Goal: Task Accomplishment & Management: Use online tool/utility

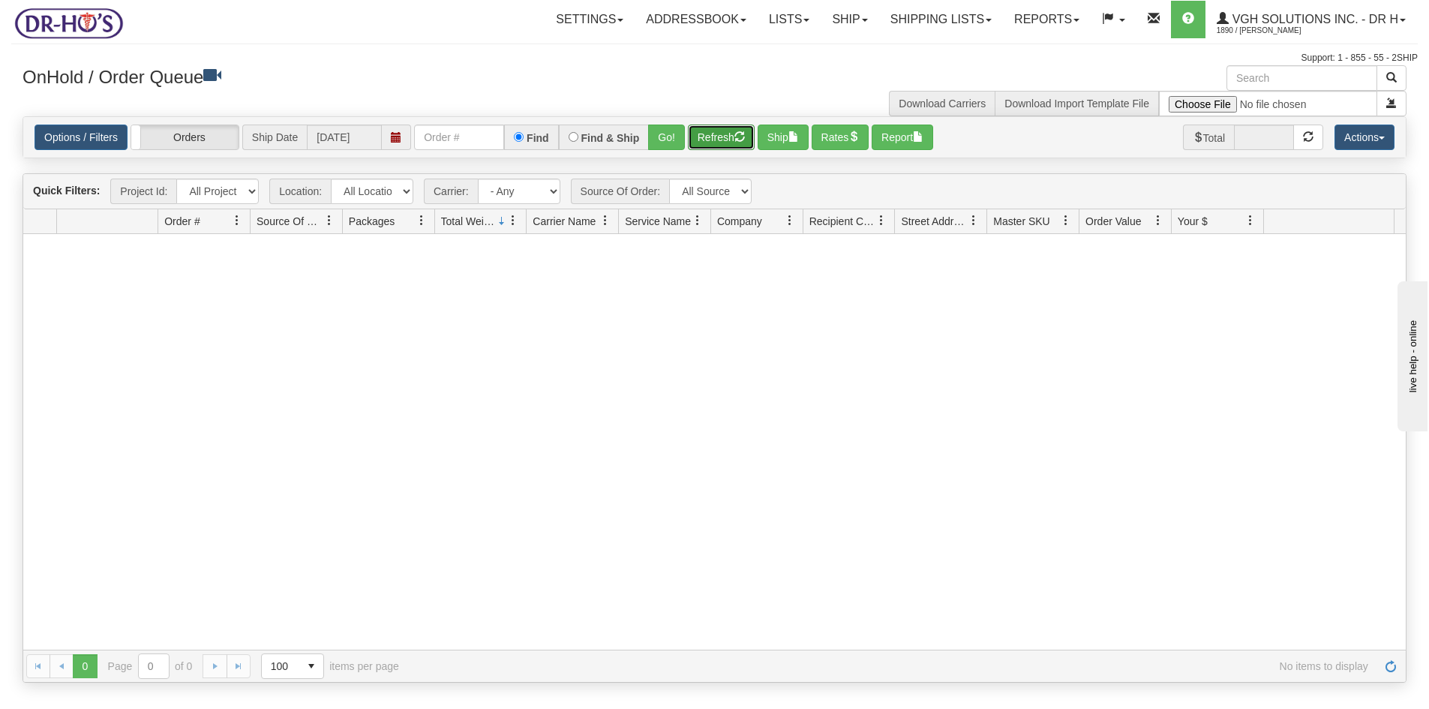
click at [729, 137] on button "Refresh" at bounding box center [721, 138] width 67 height 26
click at [713, 141] on button "Refresh" at bounding box center [721, 138] width 67 height 26
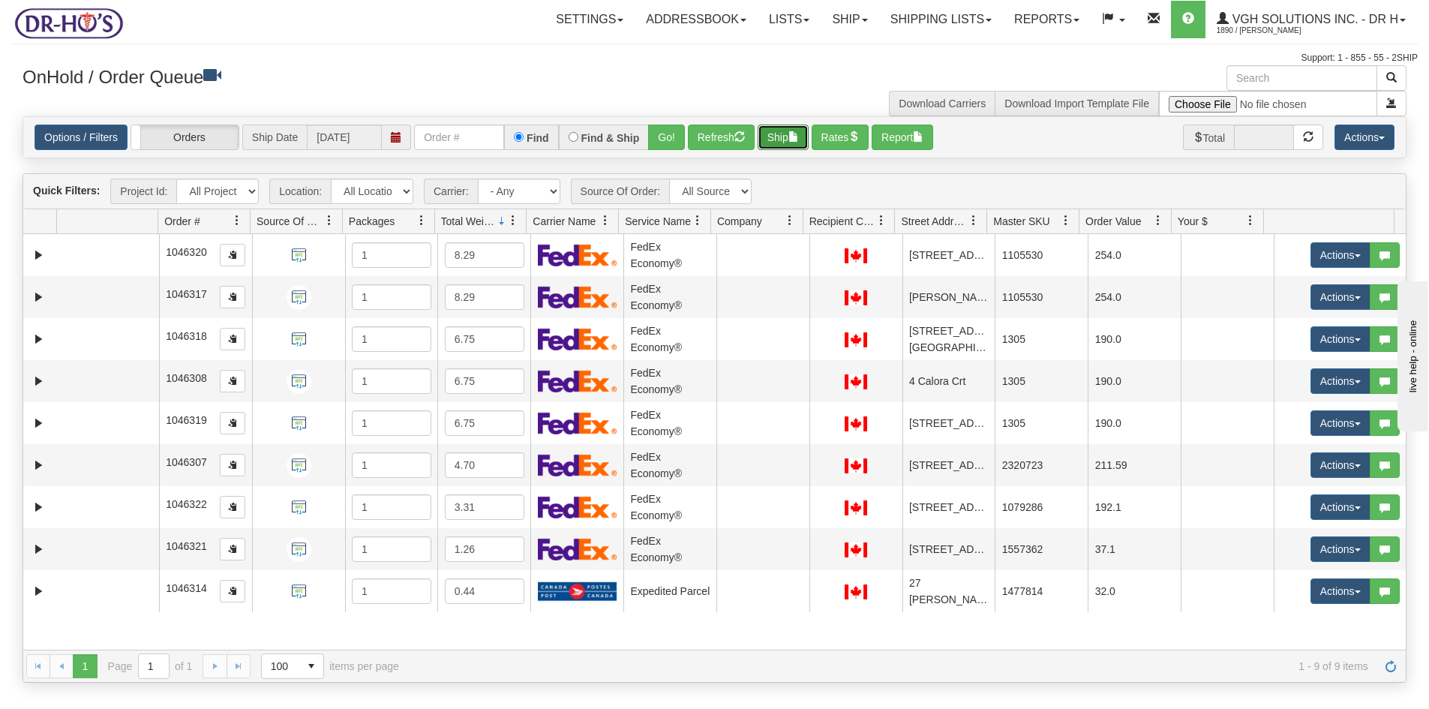
click at [782, 135] on button "Ship" at bounding box center [783, 138] width 51 height 26
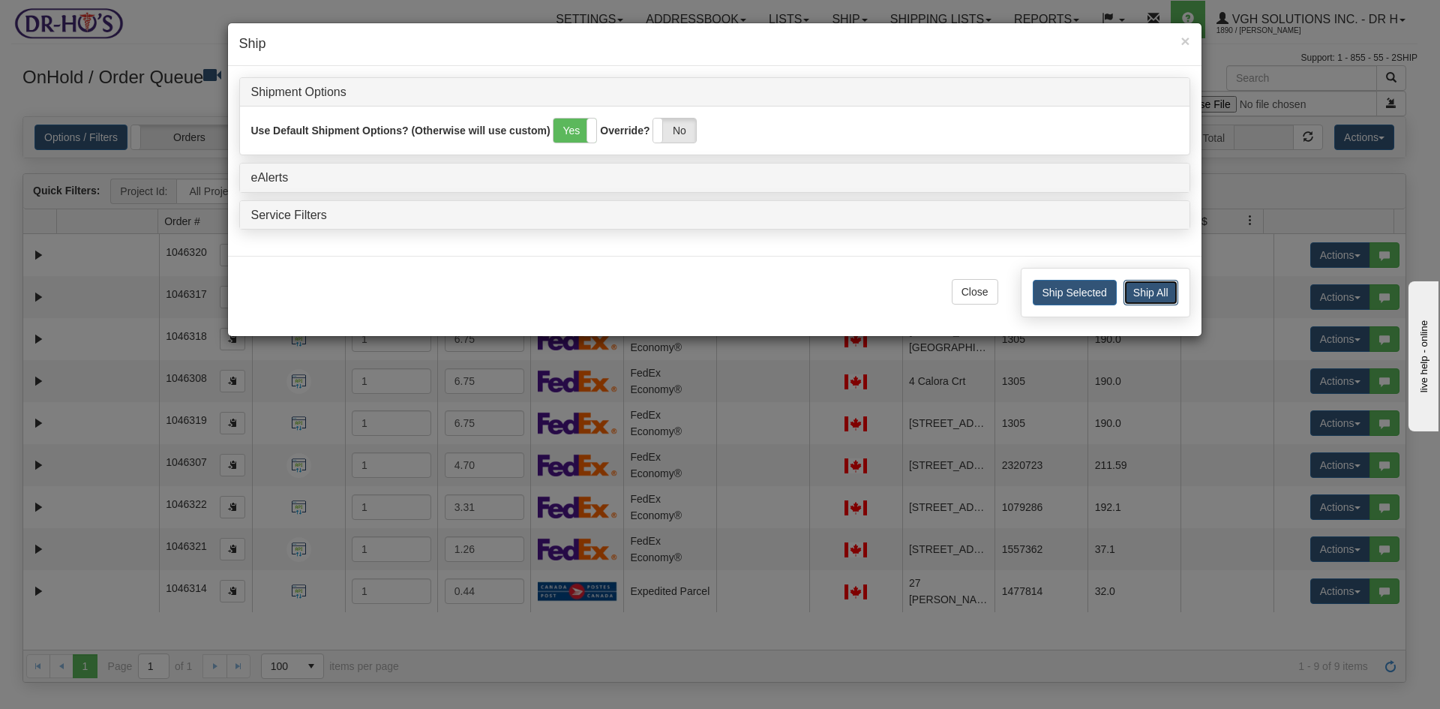
click at [1151, 285] on button "Ship All" at bounding box center [1151, 293] width 55 height 26
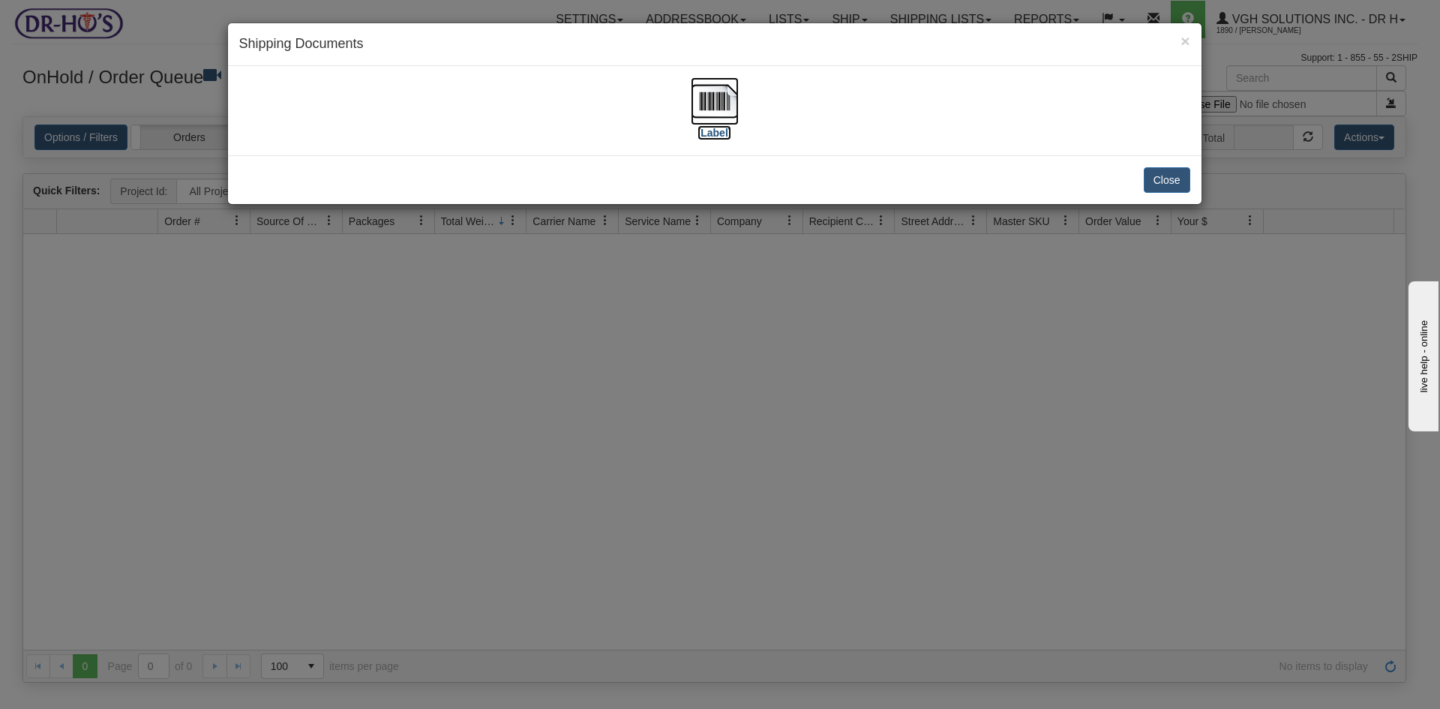
click at [701, 104] on img at bounding box center [715, 101] width 48 height 48
drag, startPoint x: 1170, startPoint y: 180, endPoint x: 1169, endPoint y: 202, distance: 21.8
click at [1170, 181] on button "Close" at bounding box center [1167, 180] width 47 height 26
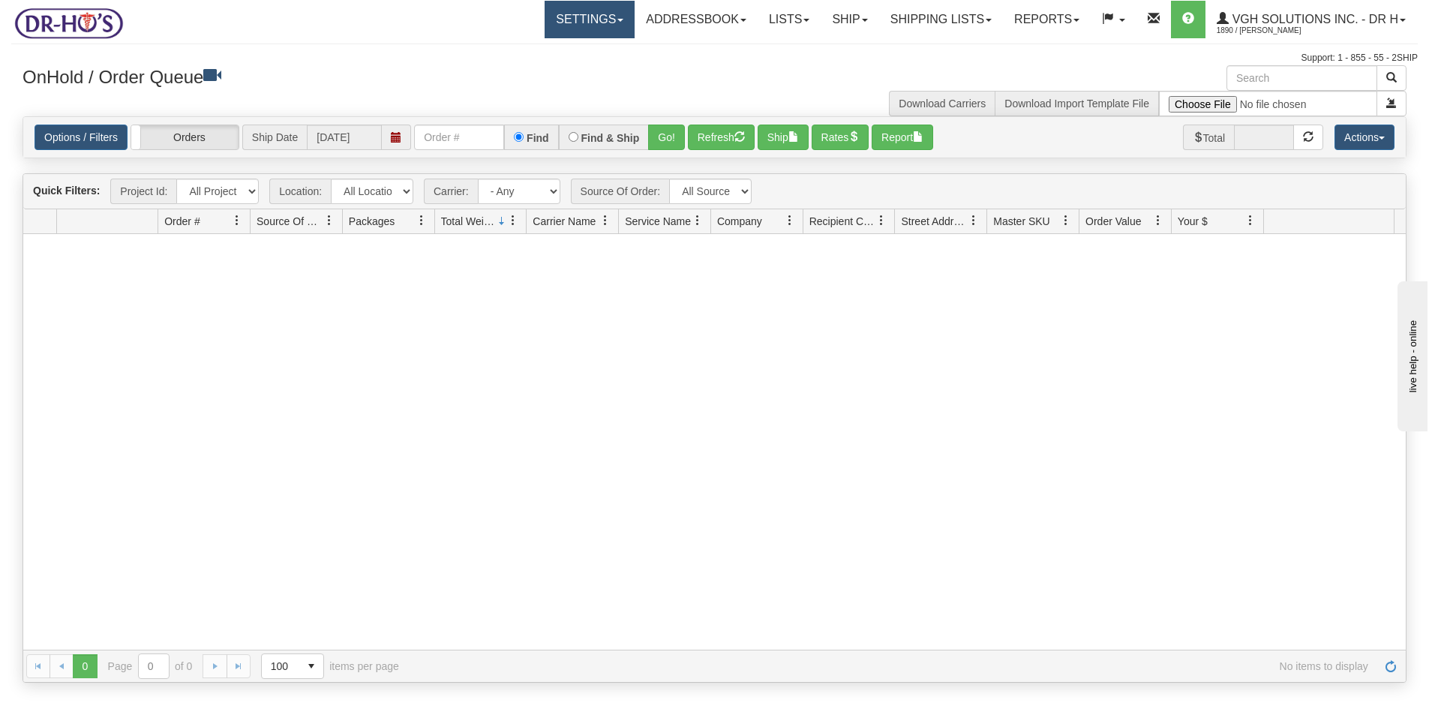
click at [569, 20] on link "Settings" at bounding box center [590, 20] width 90 height 38
click at [536, 47] on span "Shipping Preferences" at bounding box center [550, 53] width 101 height 12
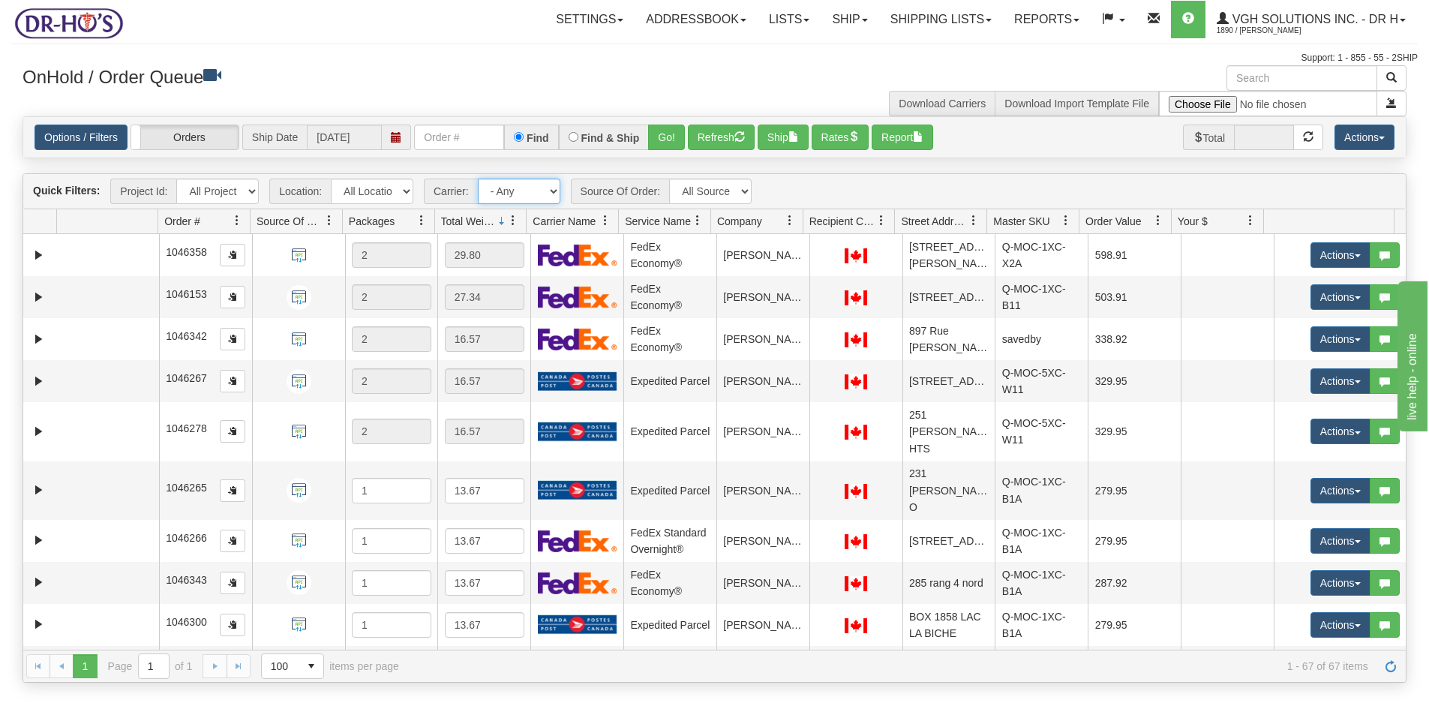
click at [553, 191] on select "- Any - Has NO carrier assigned - Has a carrier assigned FedEx Express® Canada …" at bounding box center [519, 192] width 83 height 26
select select "20"
click at [478, 179] on select "- Any - Has NO carrier assigned - Has a carrier assigned FedEx Express® Canada …" at bounding box center [519, 192] width 83 height 26
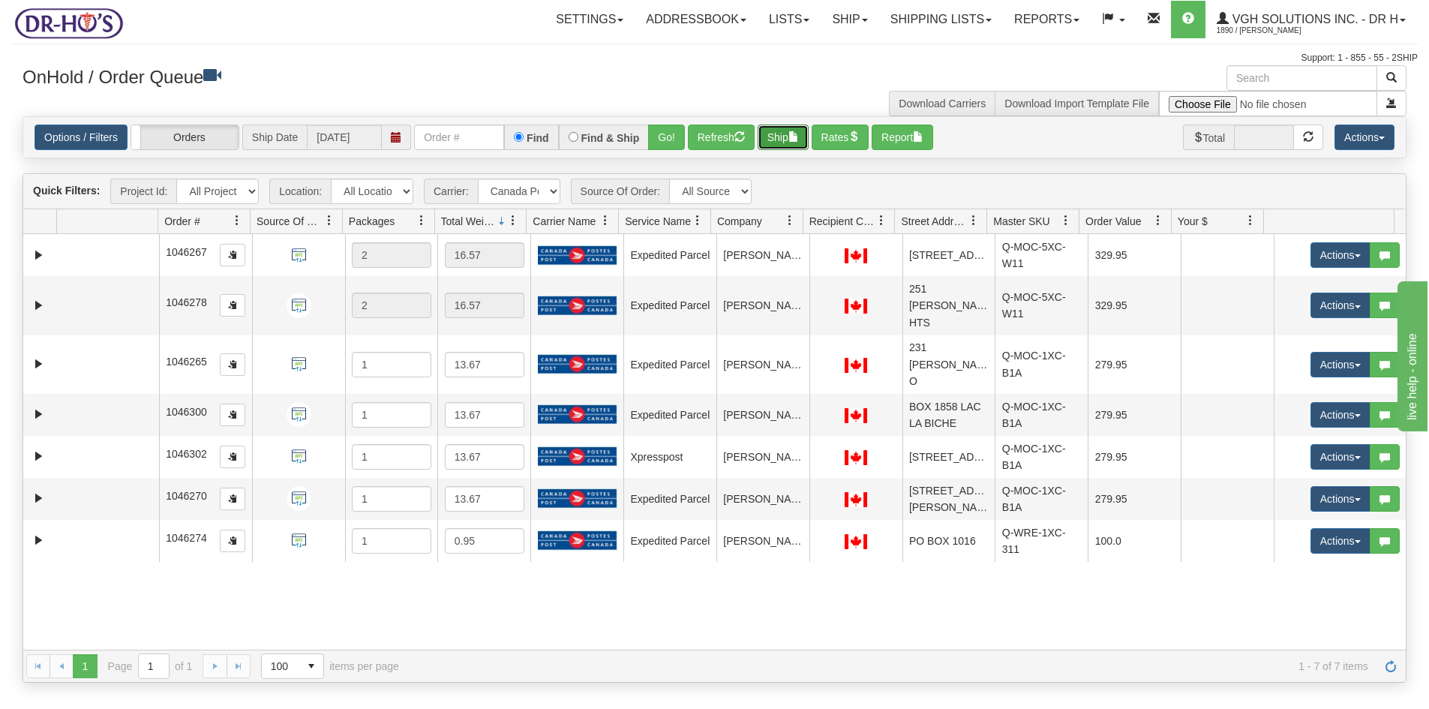
click at [781, 137] on button "Ship" at bounding box center [783, 138] width 51 height 26
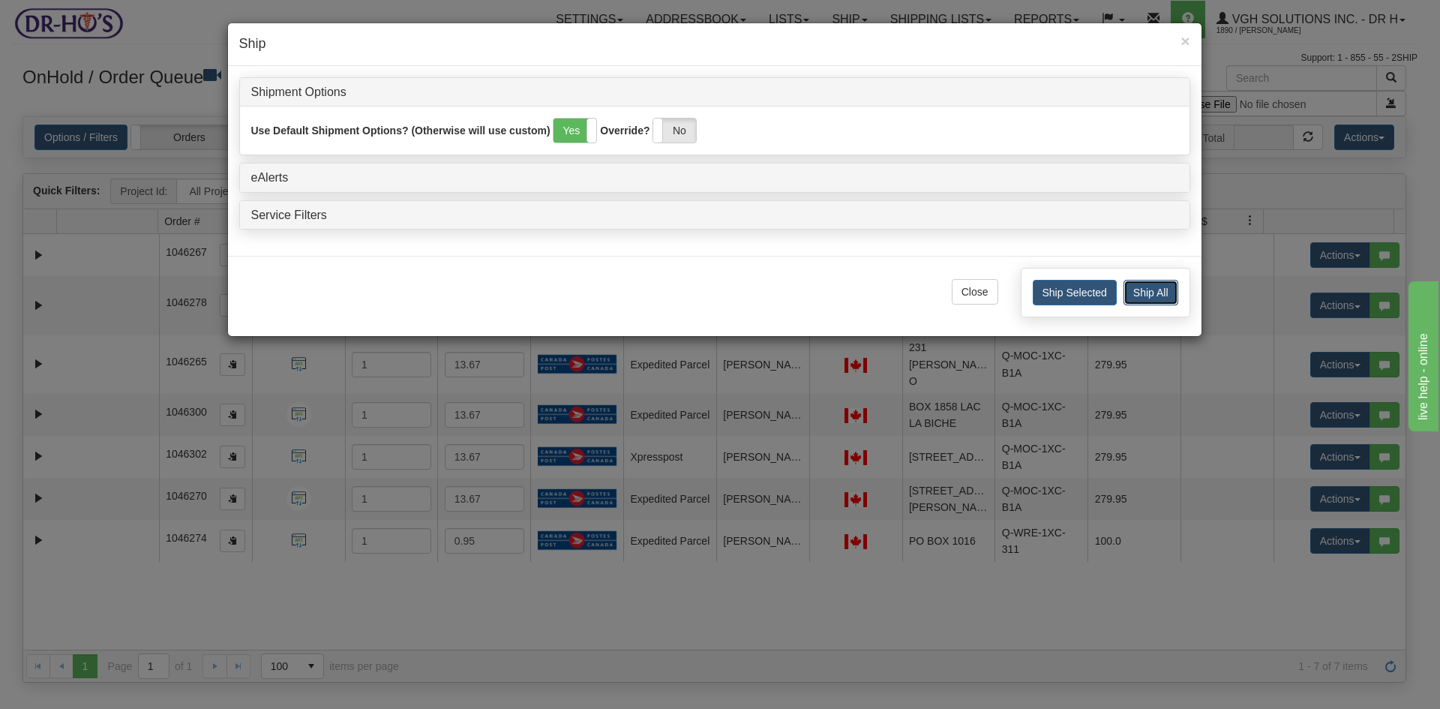
click at [1158, 295] on button "Ship All" at bounding box center [1151, 293] width 55 height 26
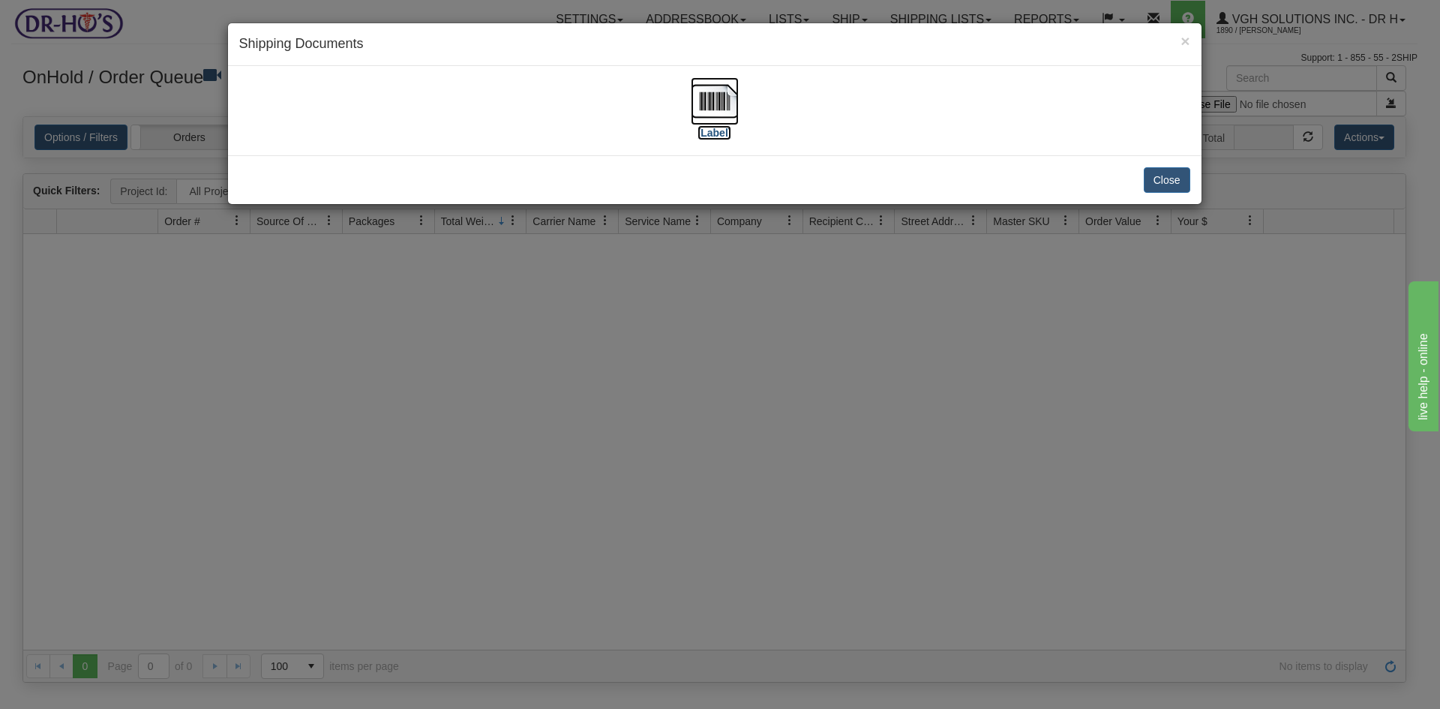
click at [716, 110] on img at bounding box center [715, 101] width 48 height 48
click at [1167, 183] on button "Close" at bounding box center [1167, 180] width 47 height 26
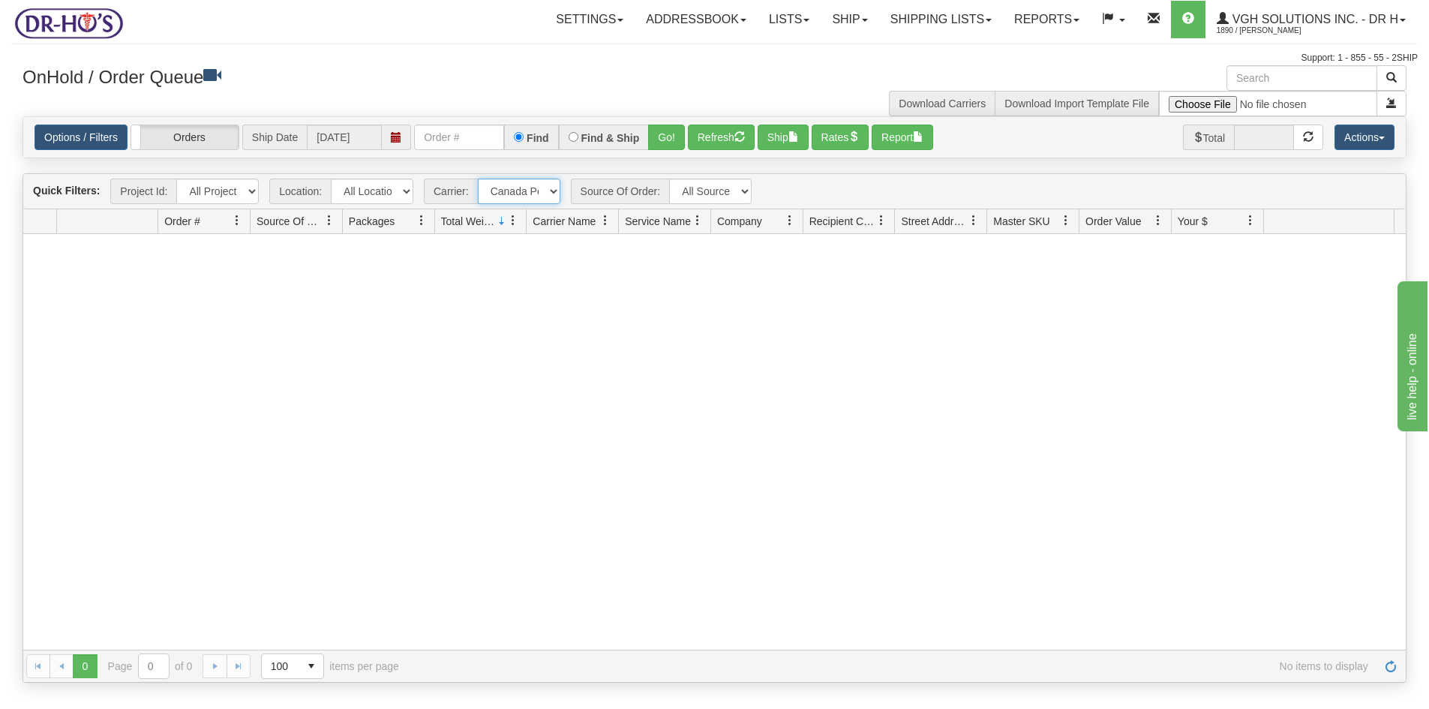
click at [551, 193] on select "- Any - Has NO carrier assigned - Has a carrier assigned FedEx Express® Canada …" at bounding box center [519, 192] width 83 height 26
select select "grid toolbar"
click at [478, 179] on select "- Any - Has NO carrier assigned - Has a carrier assigned FedEx Express® Canada …" at bounding box center [519, 192] width 83 height 26
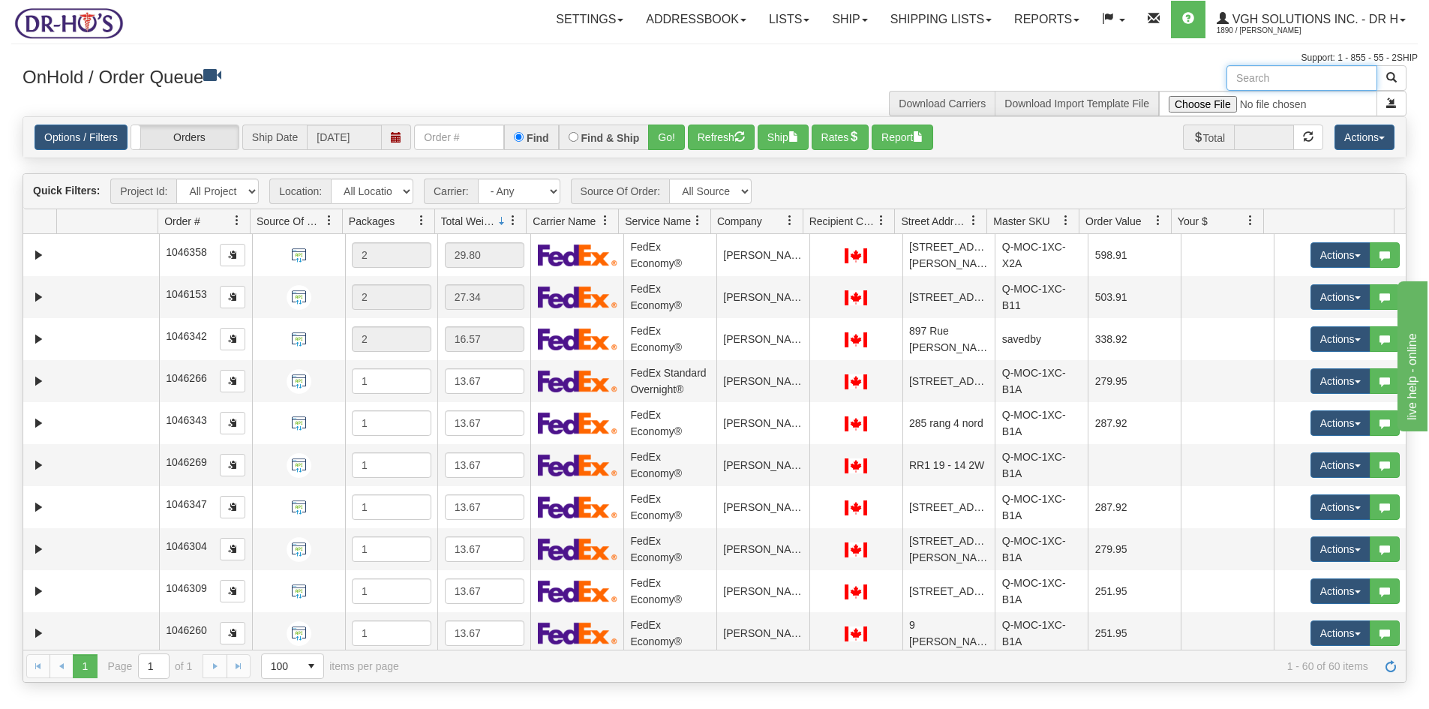
click at [1267, 74] on input "text" at bounding box center [1301, 78] width 151 height 26
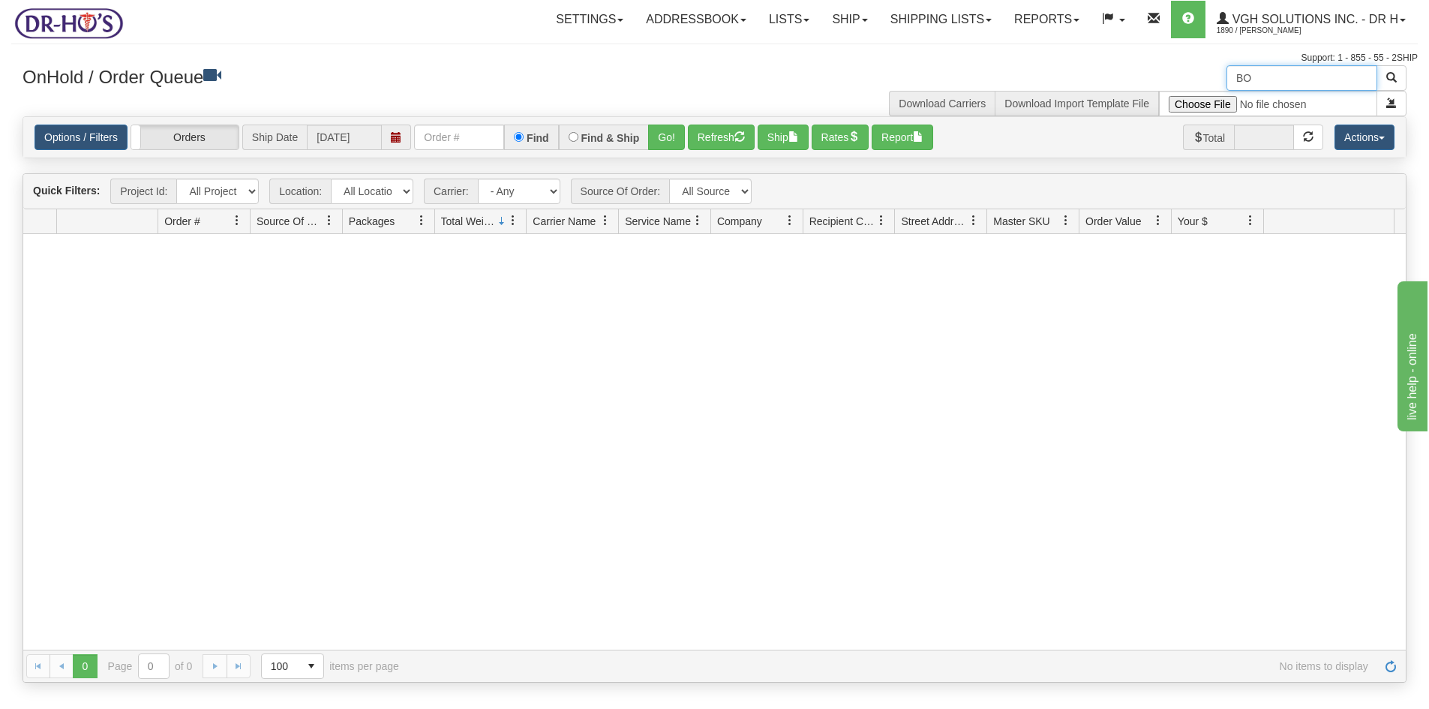
type input "B"
drag, startPoint x: 714, startPoint y: 140, endPoint x: 734, endPoint y: 178, distance: 43.3
click at [716, 140] on button "Refresh" at bounding box center [721, 138] width 67 height 26
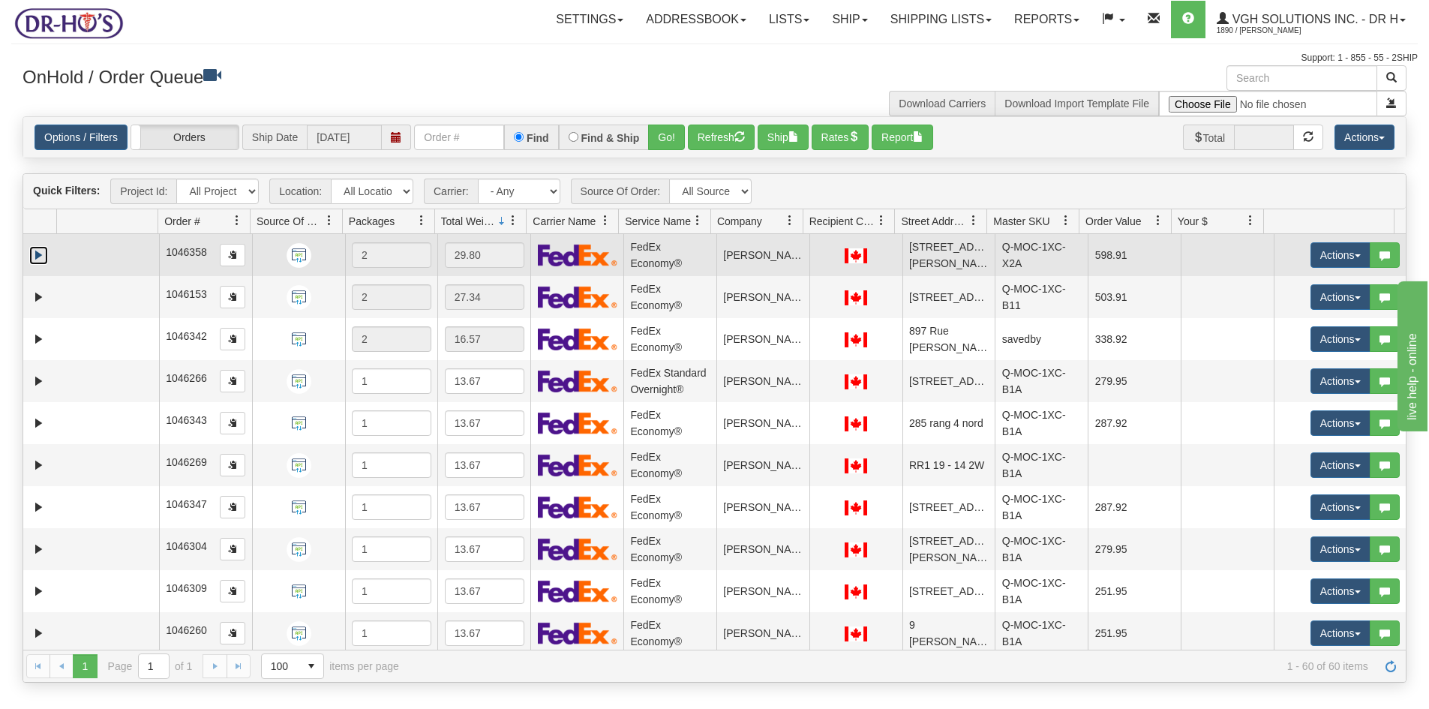
click at [35, 253] on link "Expand" at bounding box center [38, 255] width 19 height 19
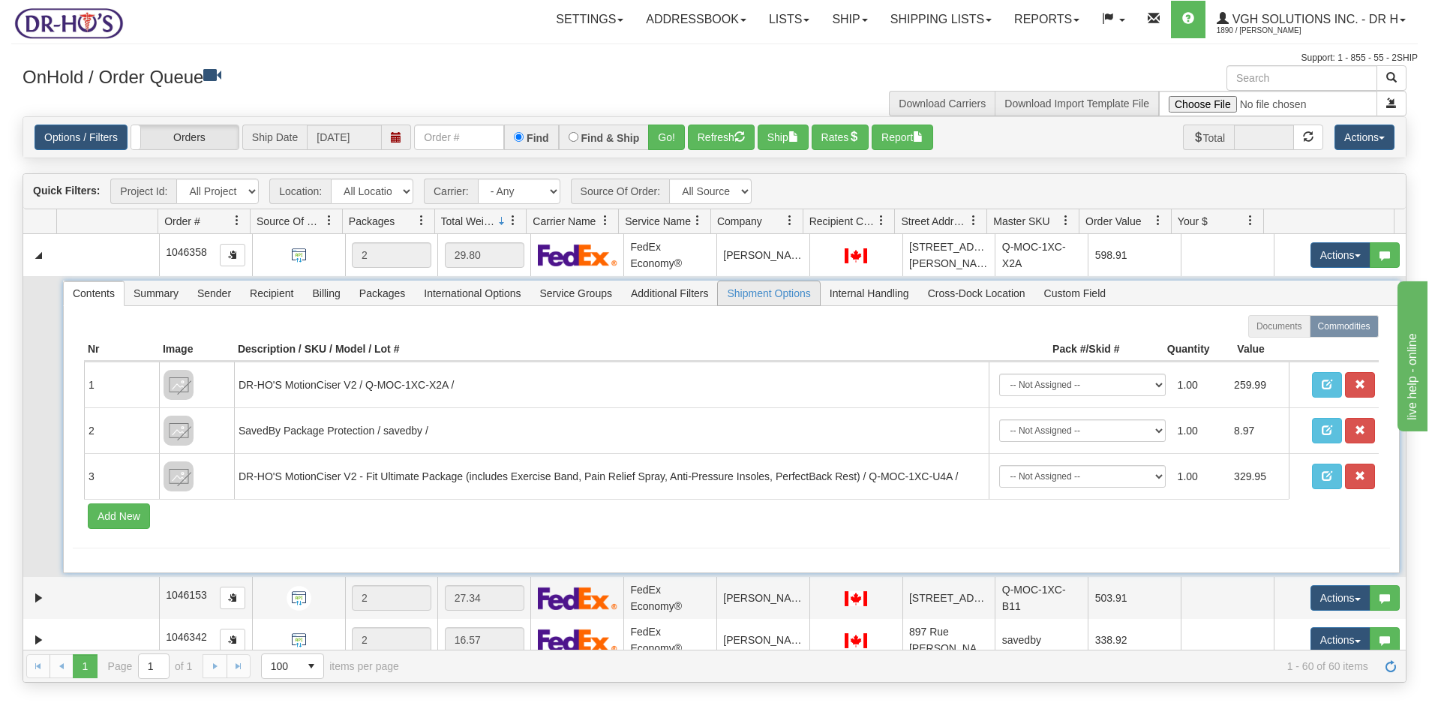
click at [794, 295] on span "Shipment Options" at bounding box center [768, 293] width 101 height 24
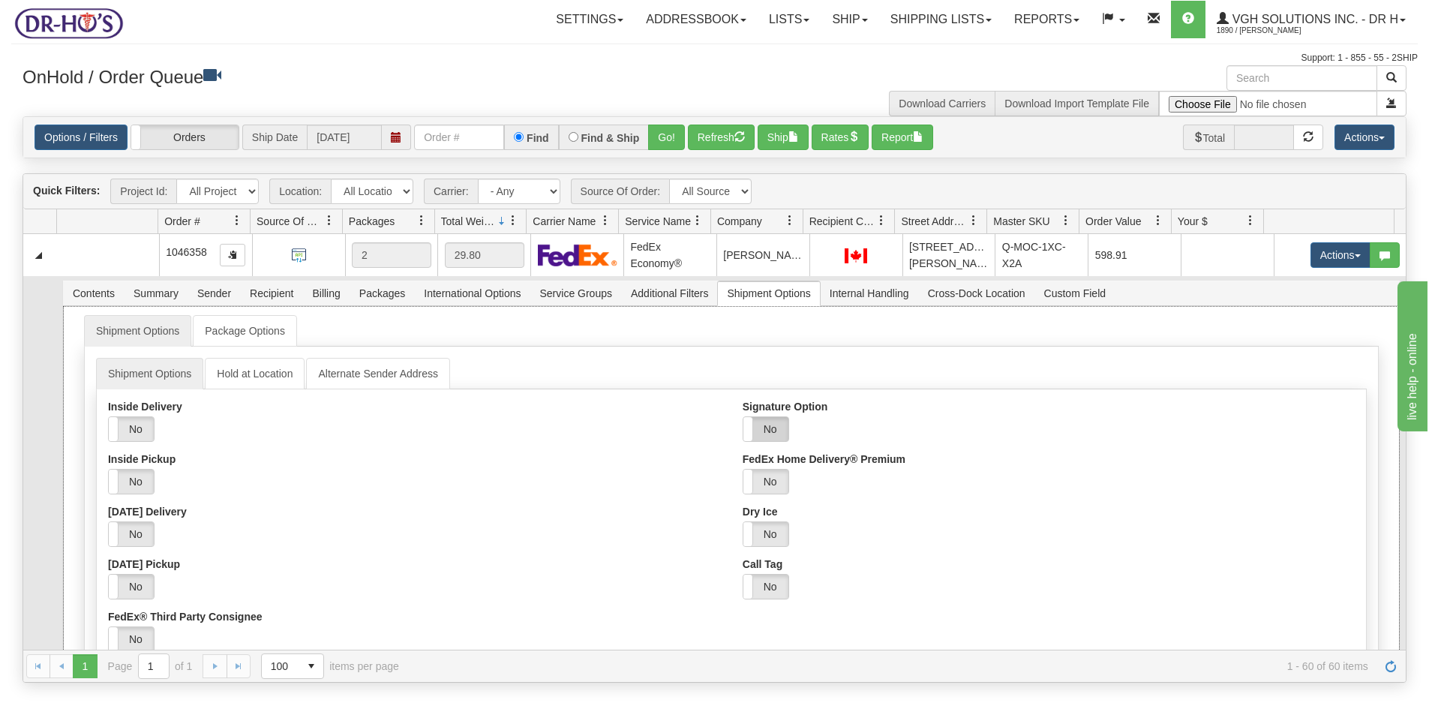
drag, startPoint x: 743, startPoint y: 419, endPoint x: 761, endPoint y: 420, distance: 18.0
click at [756, 420] on div "Yes No" at bounding box center [743, 429] width 90 height 24
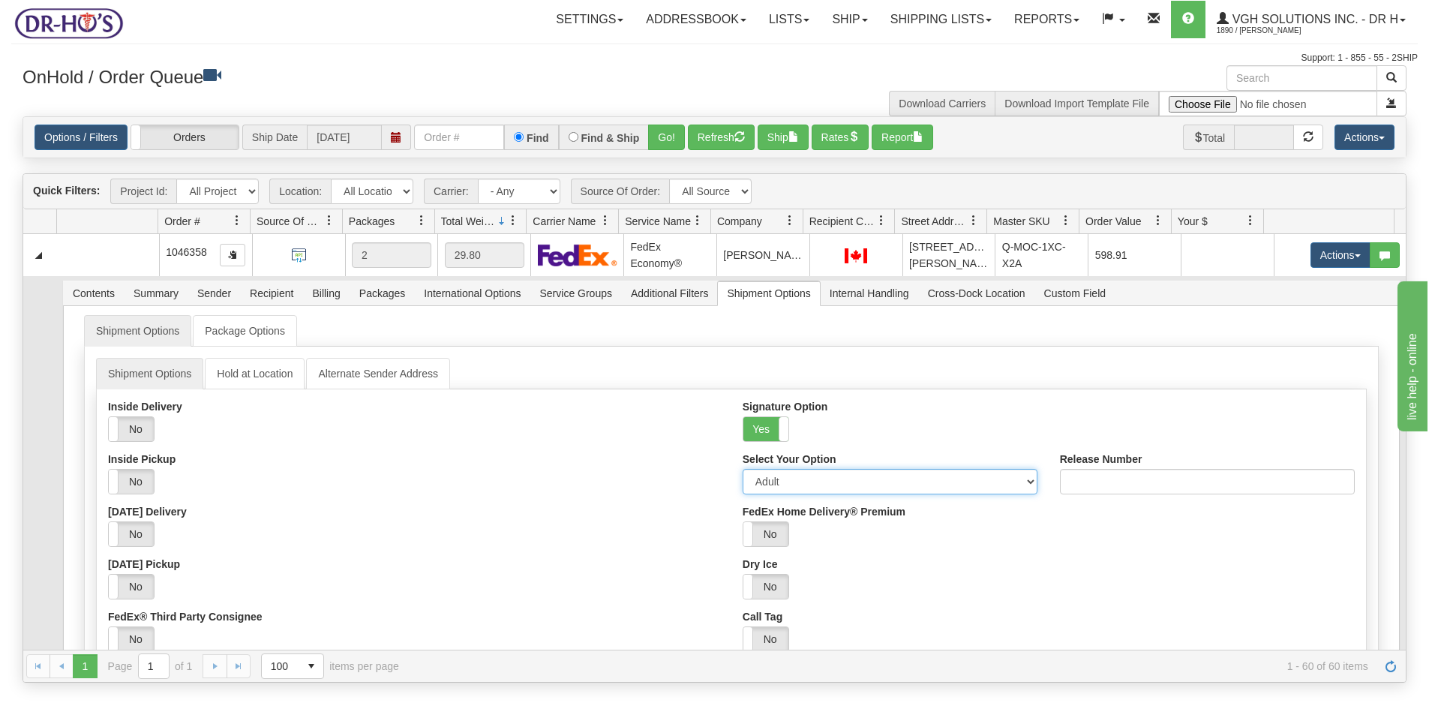
click at [785, 487] on select "Adult Direct Indirect No Signature Required Service Default" at bounding box center [890, 482] width 295 height 26
select select "2"
click at [743, 469] on select "Adult Direct Indirect No Signature Required Service Default" at bounding box center [890, 482] width 295 height 26
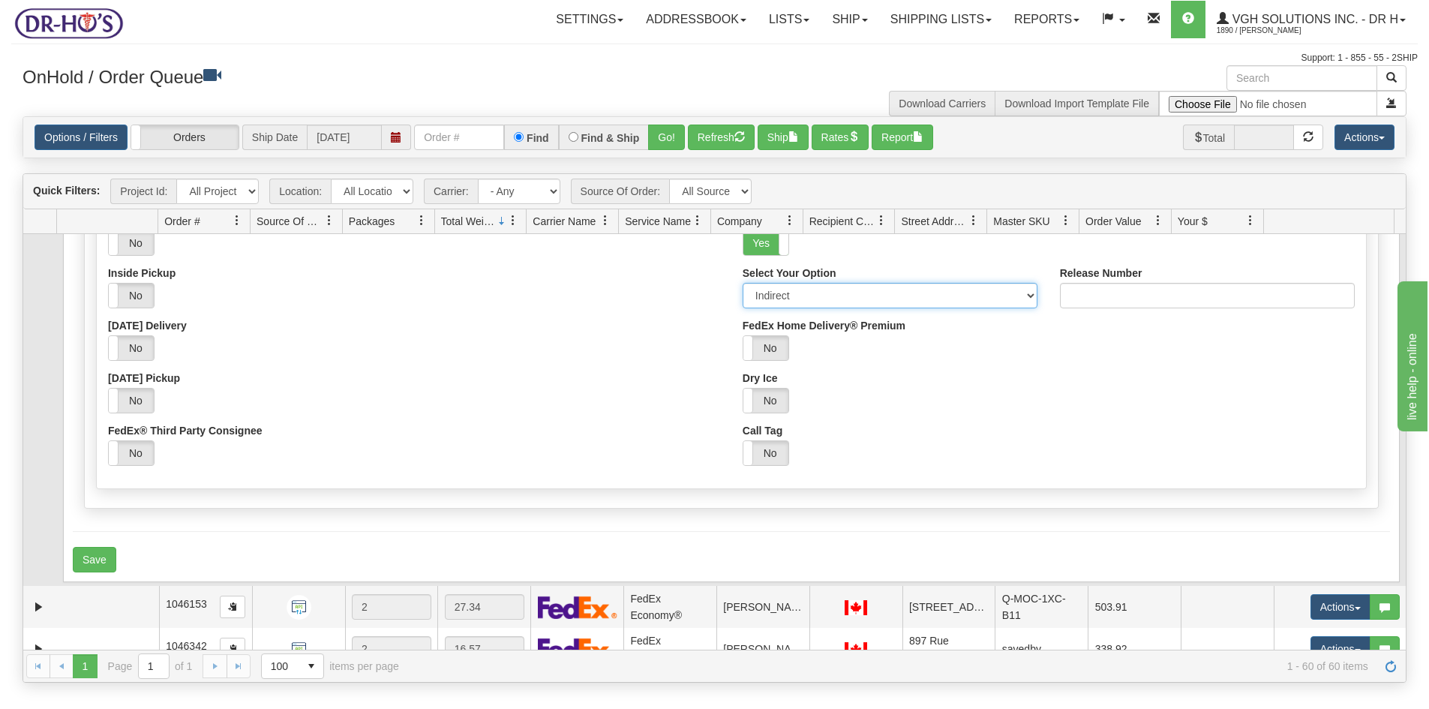
scroll to position [225, 0]
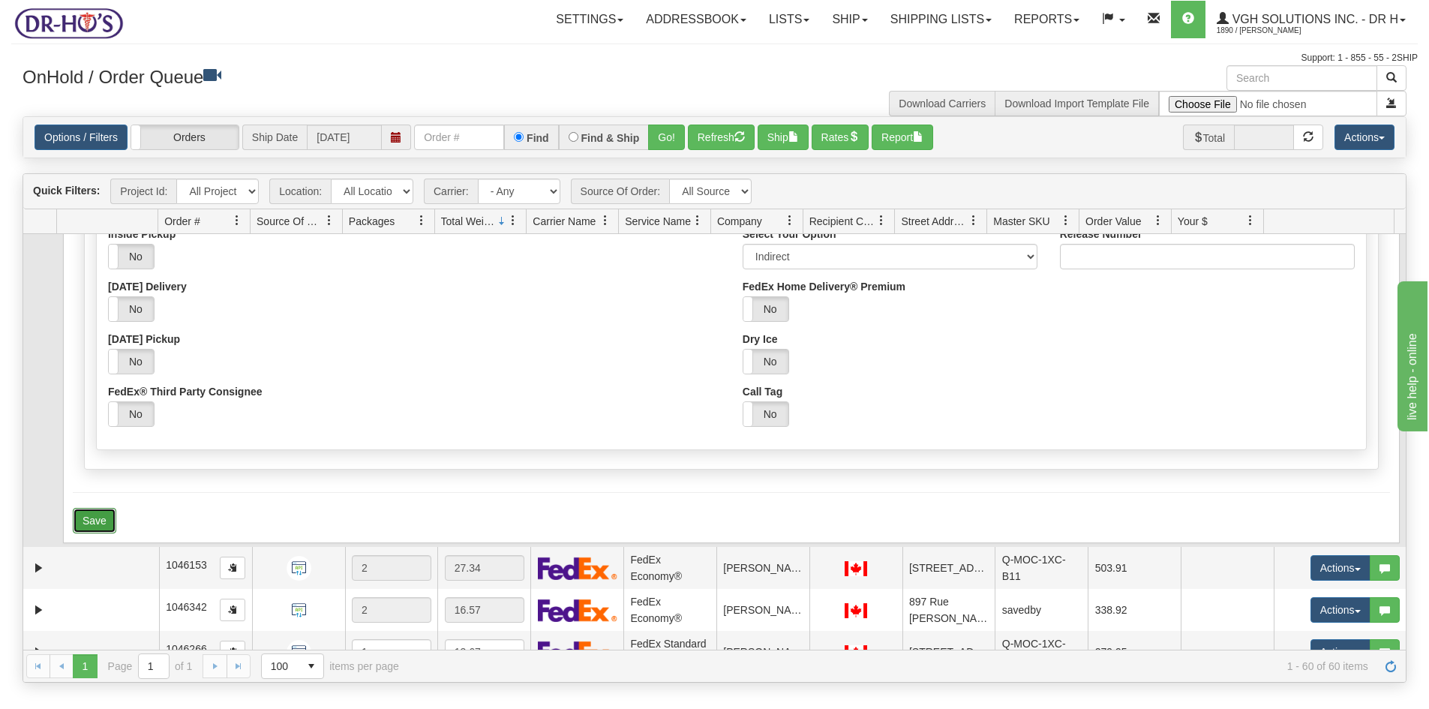
click at [104, 515] on button "Save" at bounding box center [95, 521] width 44 height 26
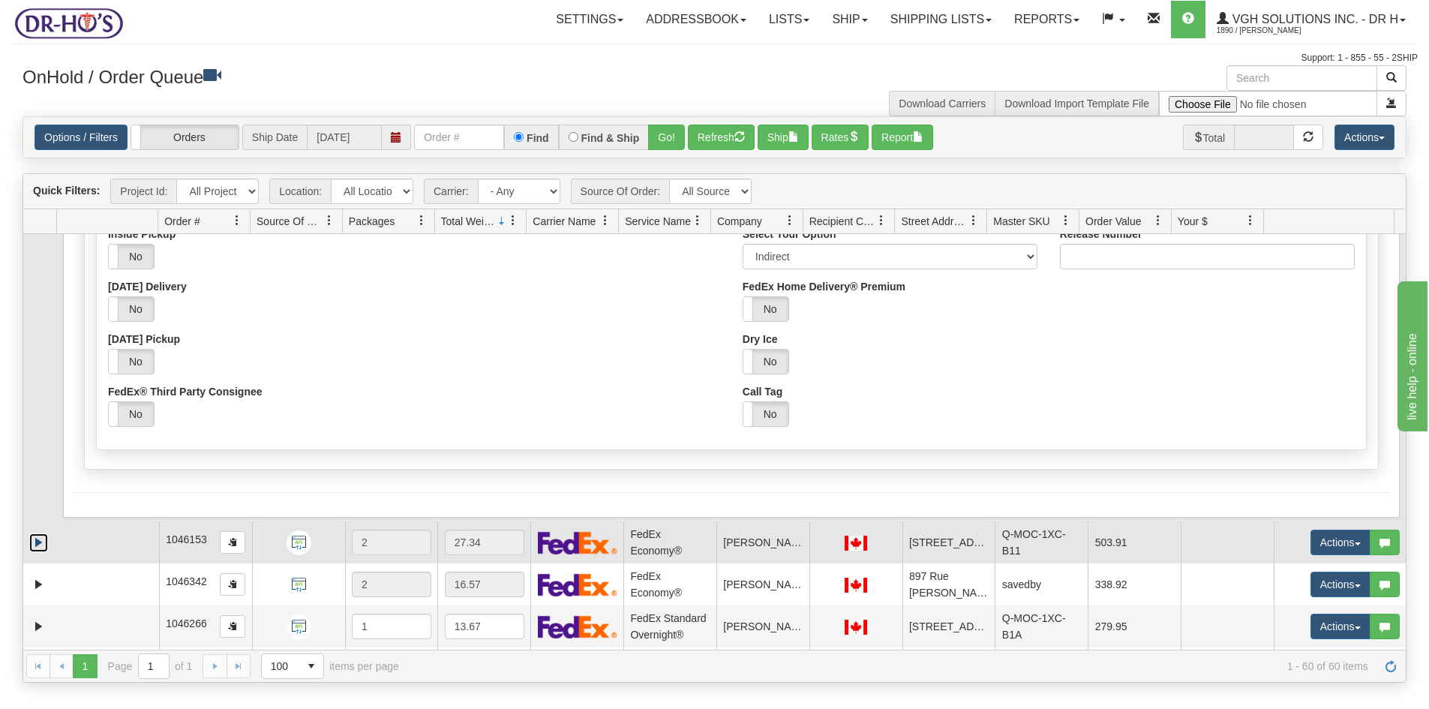
click at [38, 542] on link "Expand" at bounding box center [38, 542] width 19 height 19
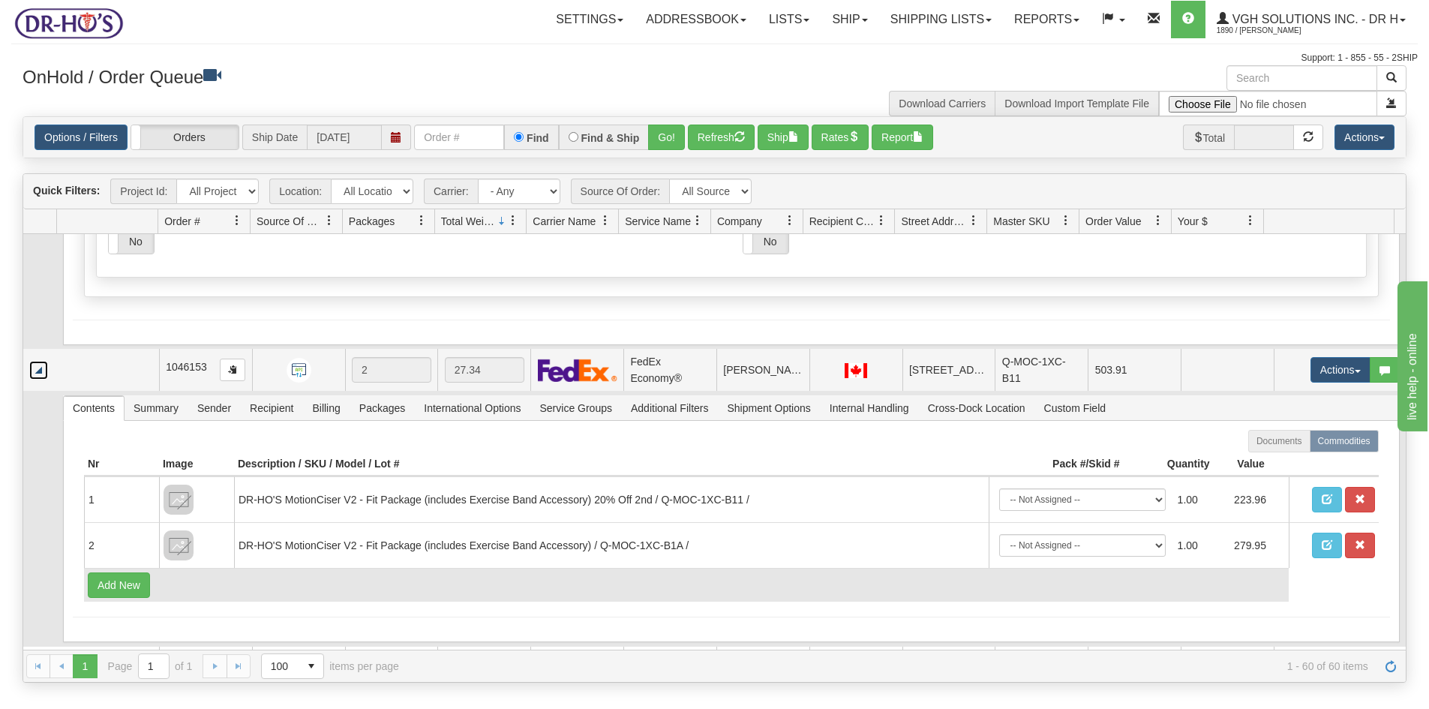
scroll to position [450, 0]
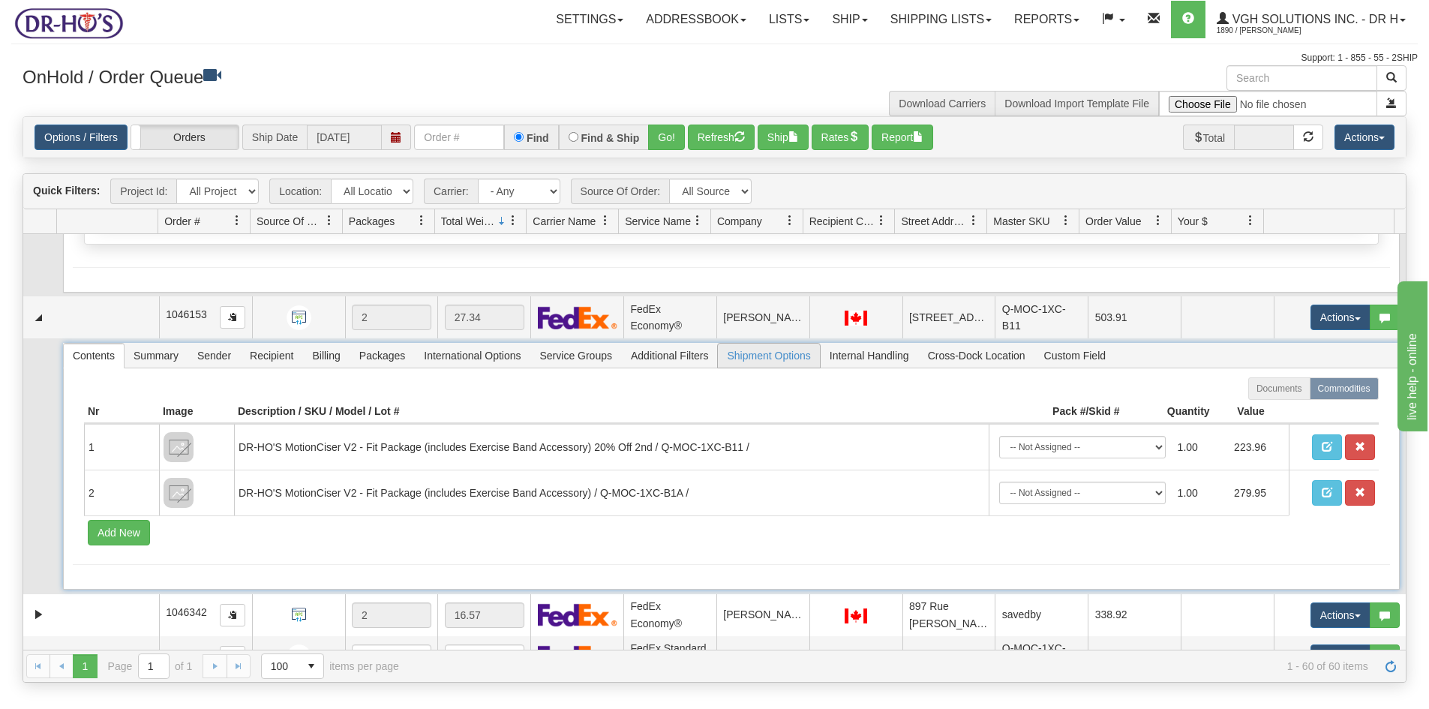
click at [758, 356] on span "Shipment Options" at bounding box center [768, 356] width 101 height 24
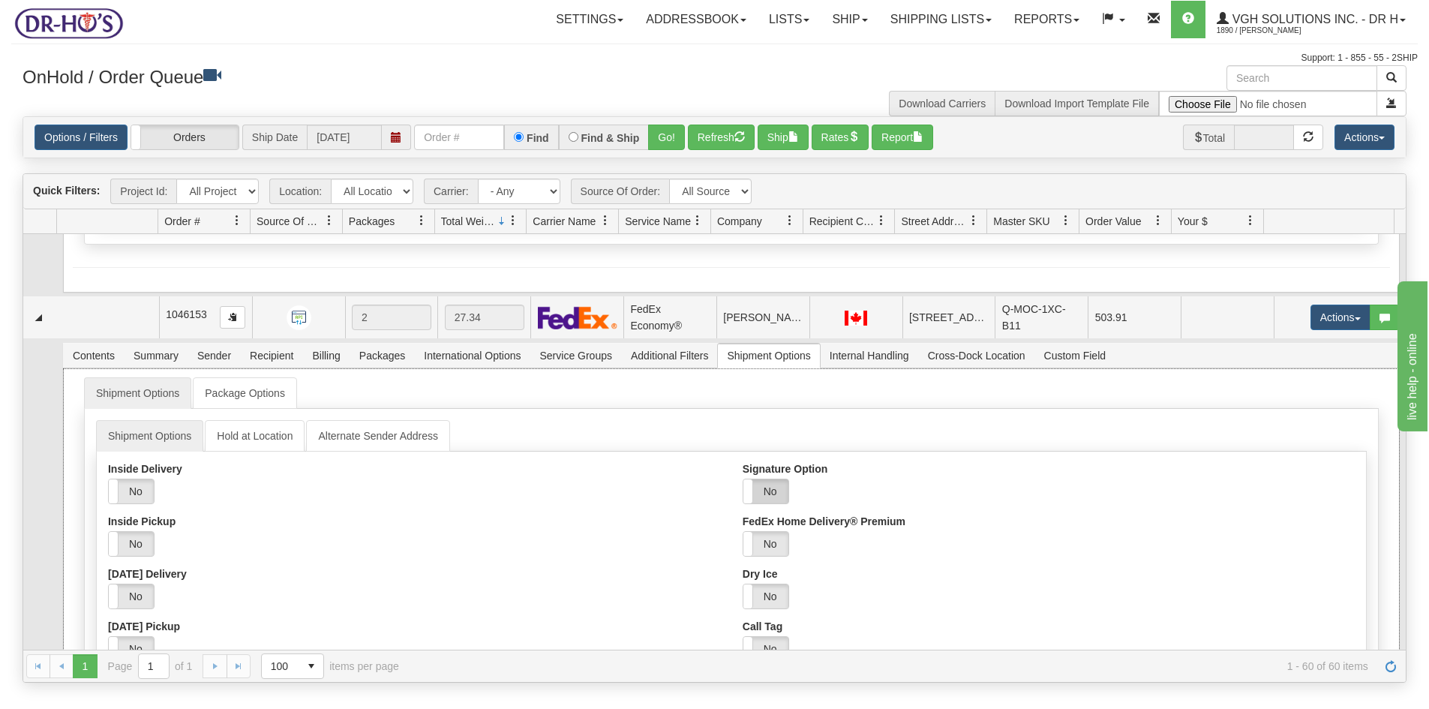
click at [770, 482] on label "No" at bounding box center [765, 491] width 45 height 24
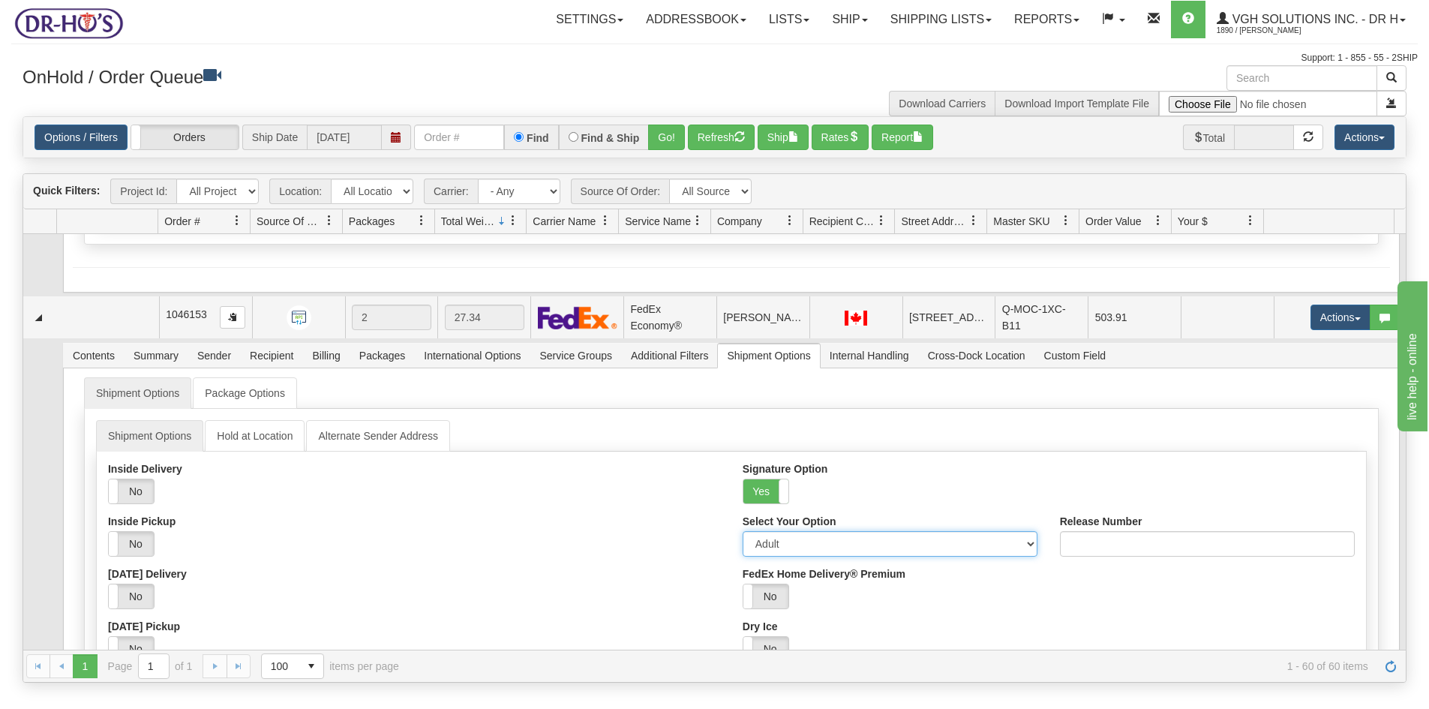
click at [1017, 543] on select "Adult Direct Indirect No Signature Required Service Default" at bounding box center [890, 544] width 295 height 26
select select "2"
click at [743, 531] on select "Adult Direct Indirect No Signature Required Service Default" at bounding box center [890, 544] width 295 height 26
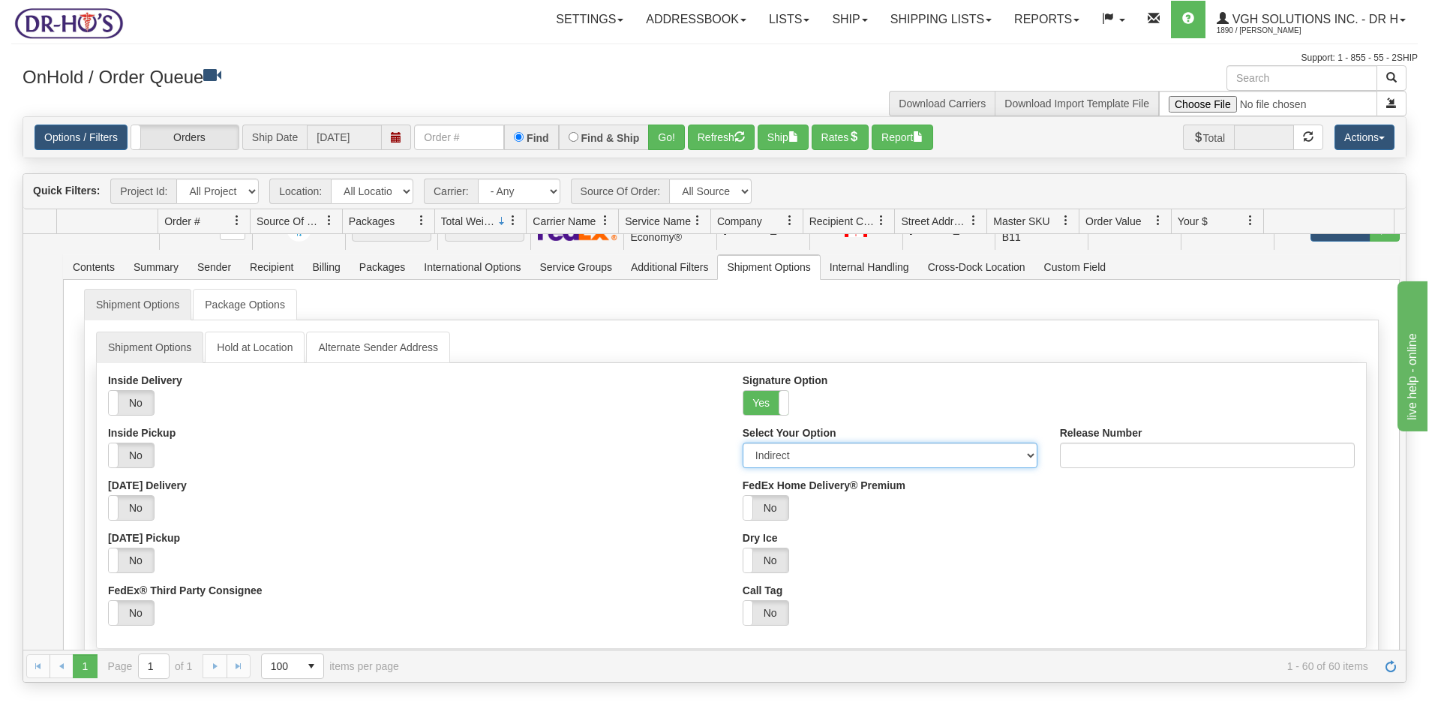
scroll to position [750, 0]
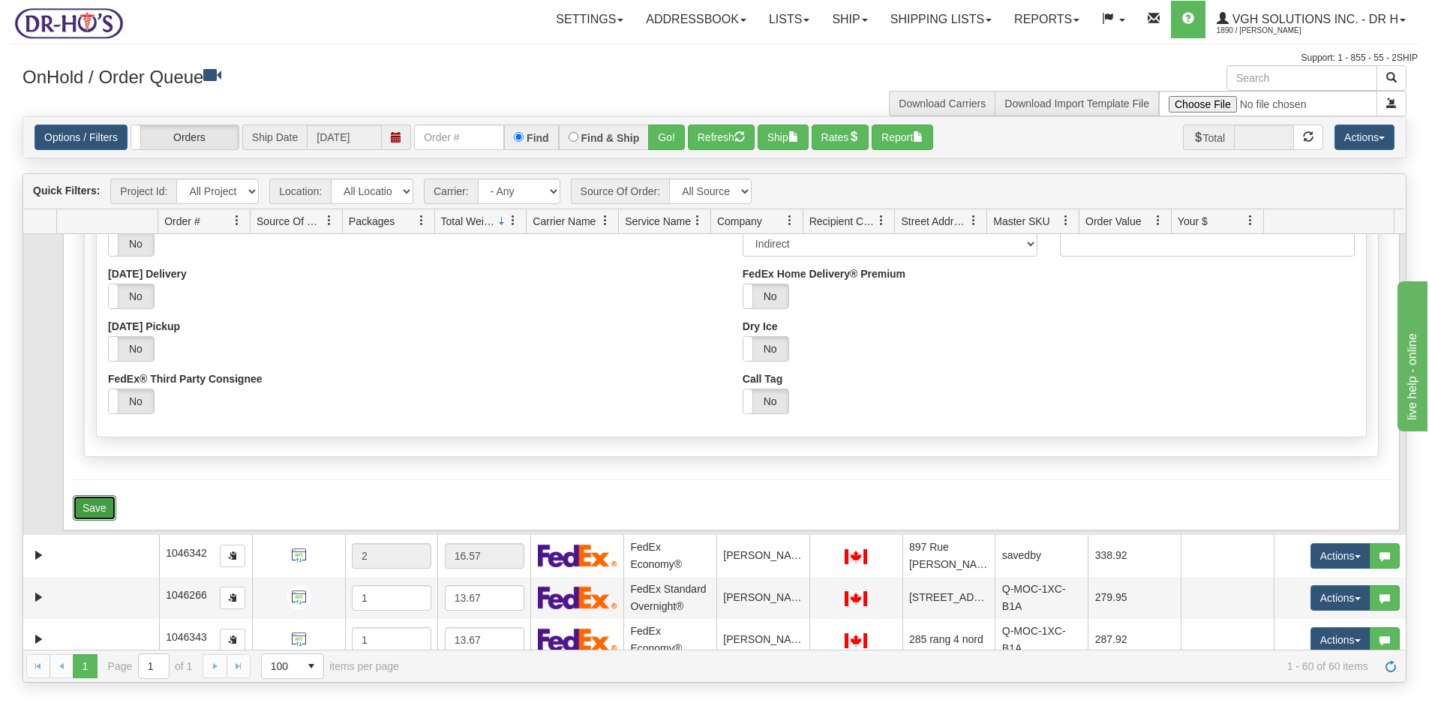
click at [89, 502] on button "Save" at bounding box center [95, 508] width 44 height 26
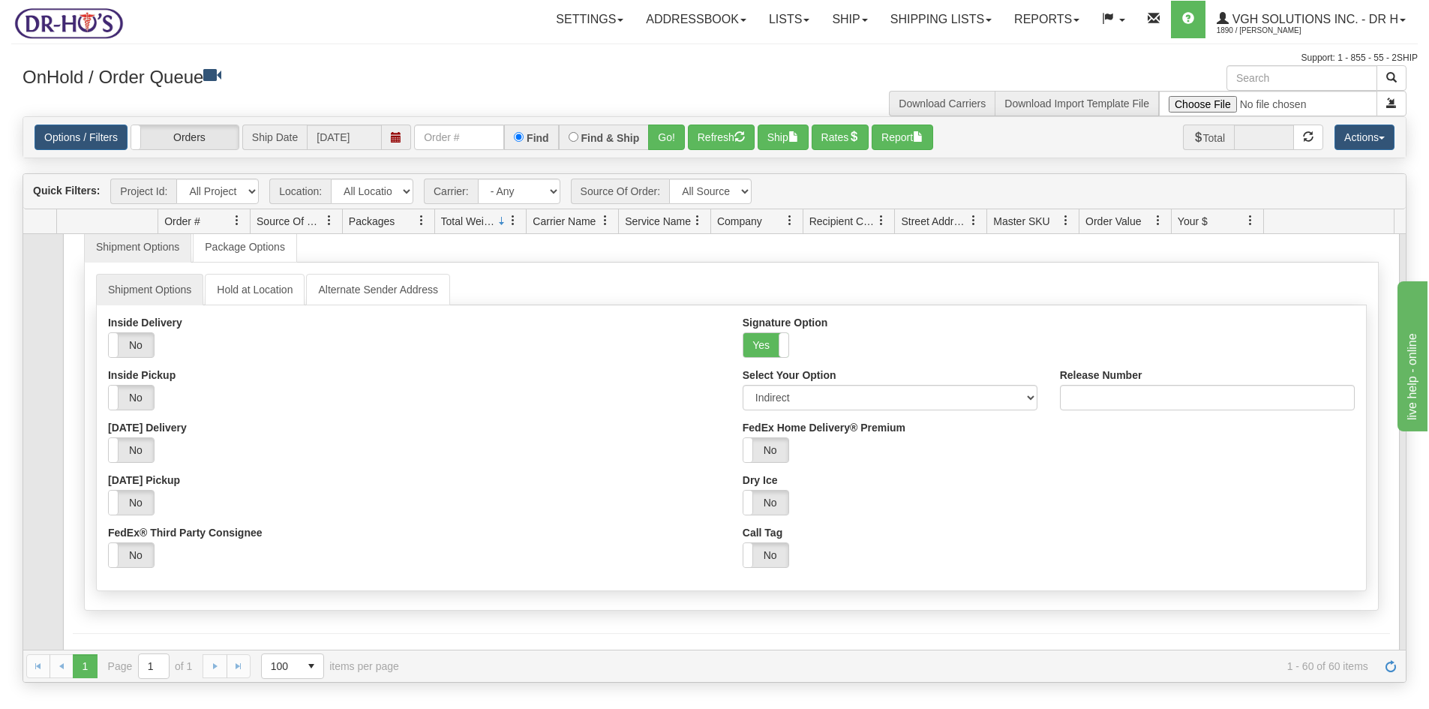
scroll to position [300, 0]
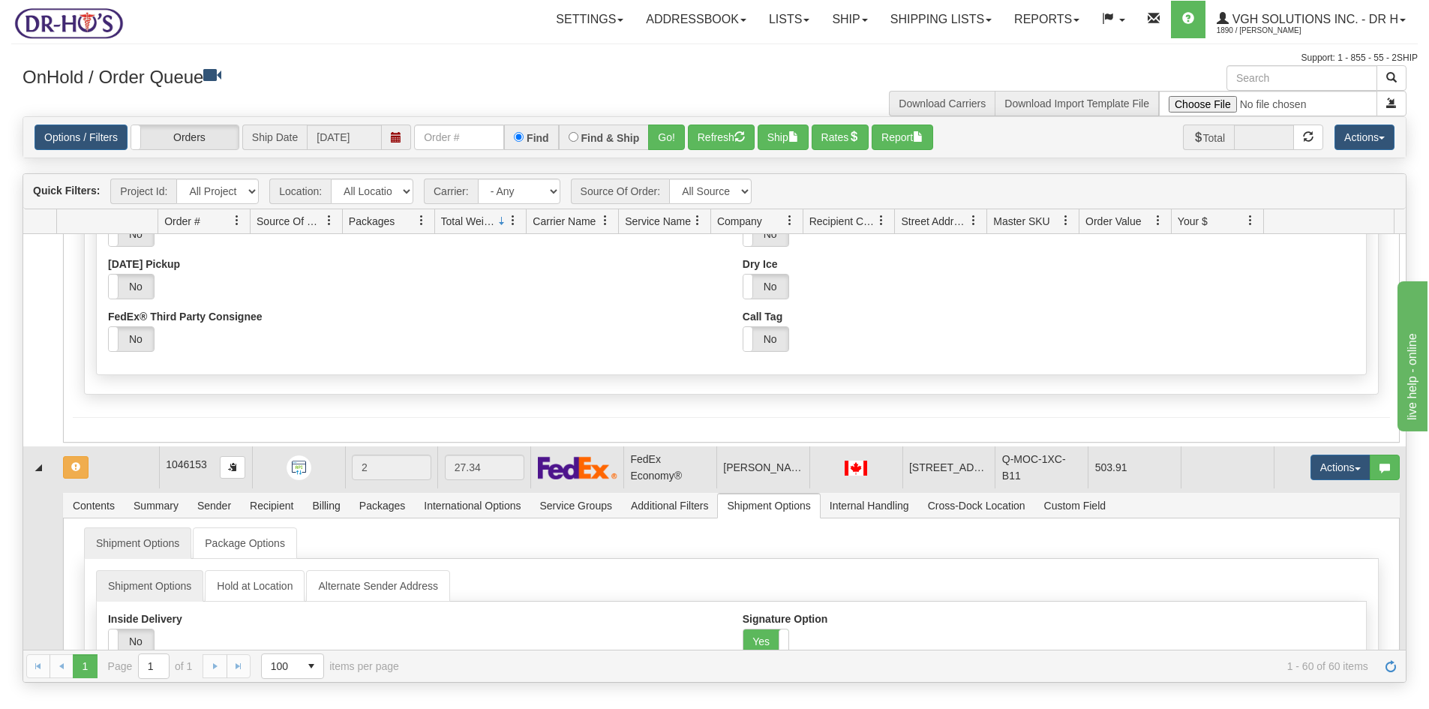
drag, startPoint x: 122, startPoint y: 470, endPoint x: 132, endPoint y: 465, distance: 11.1
click at [122, 470] on td at bounding box center [108, 467] width 102 height 42
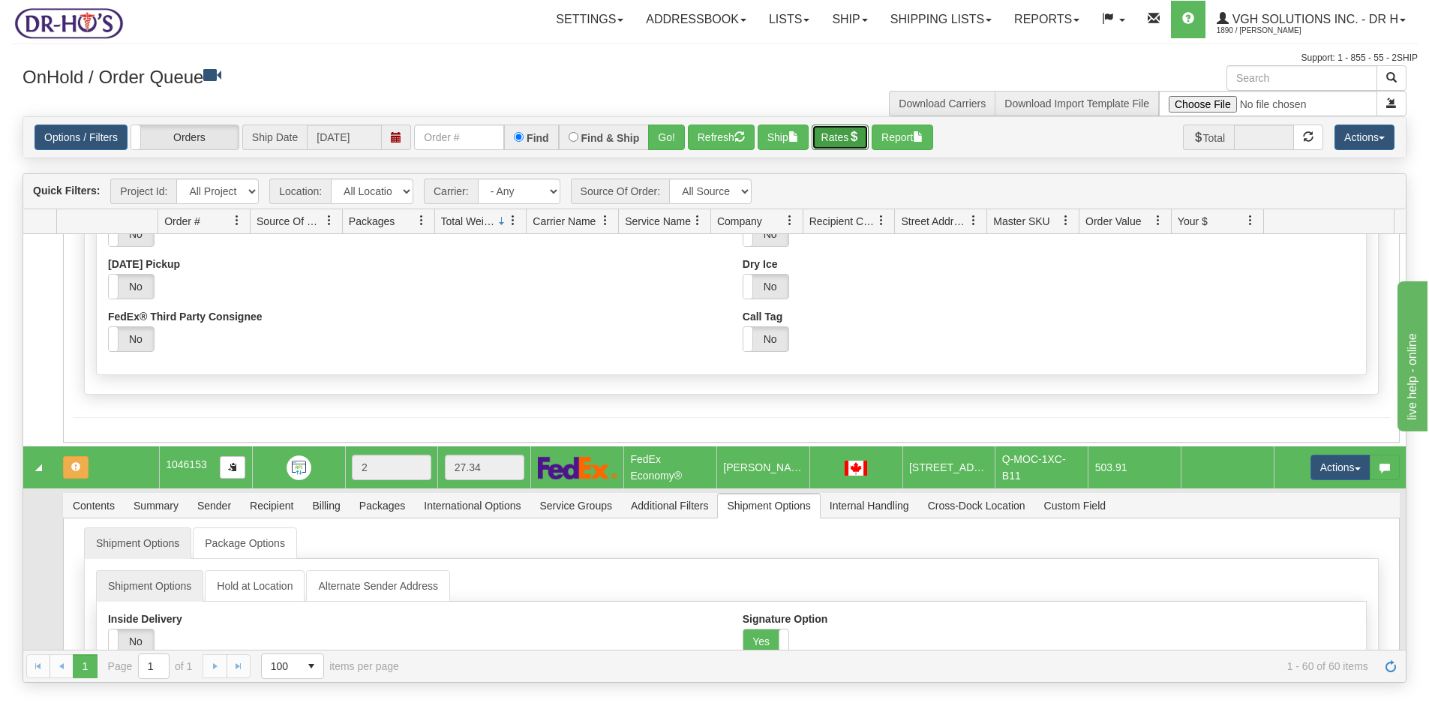
click at [838, 142] on button "Rates" at bounding box center [841, 138] width 58 height 26
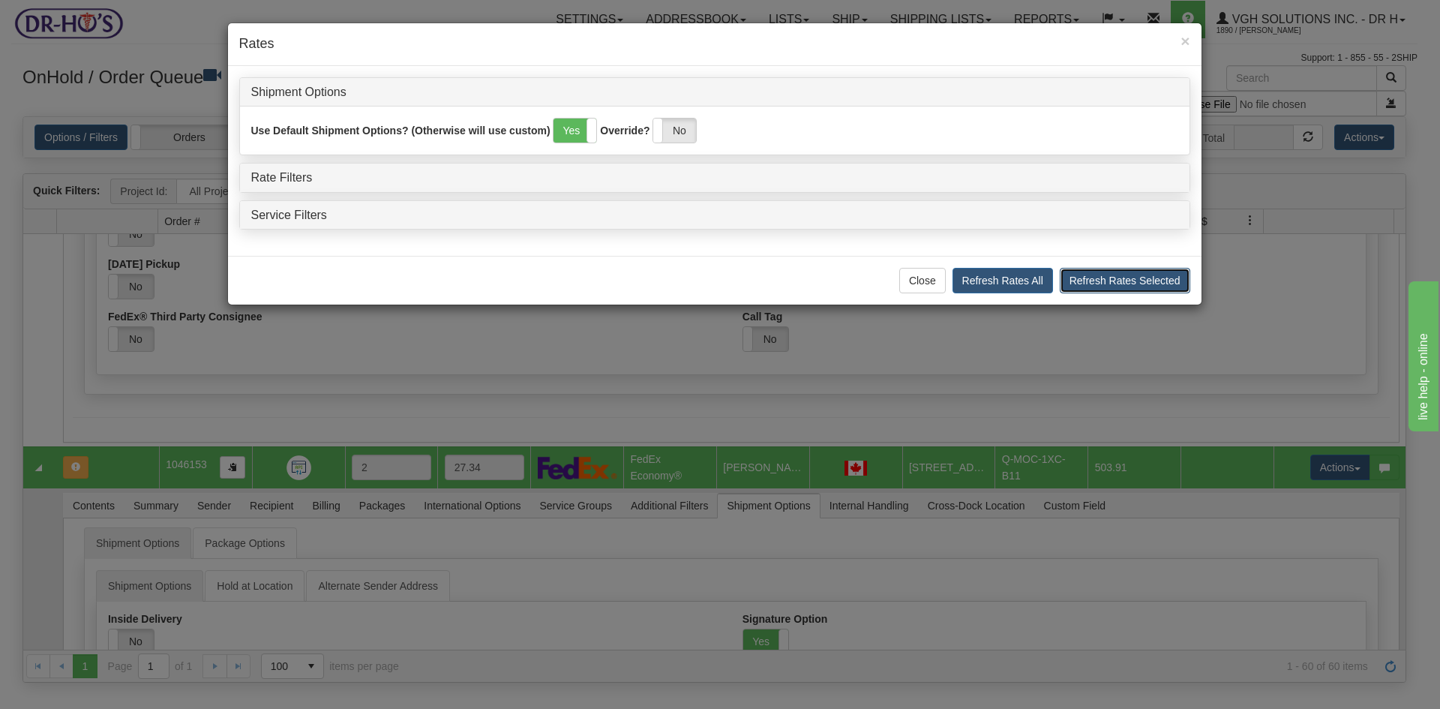
click at [1106, 281] on button "Refresh Rates Selected" at bounding box center [1125, 281] width 131 height 26
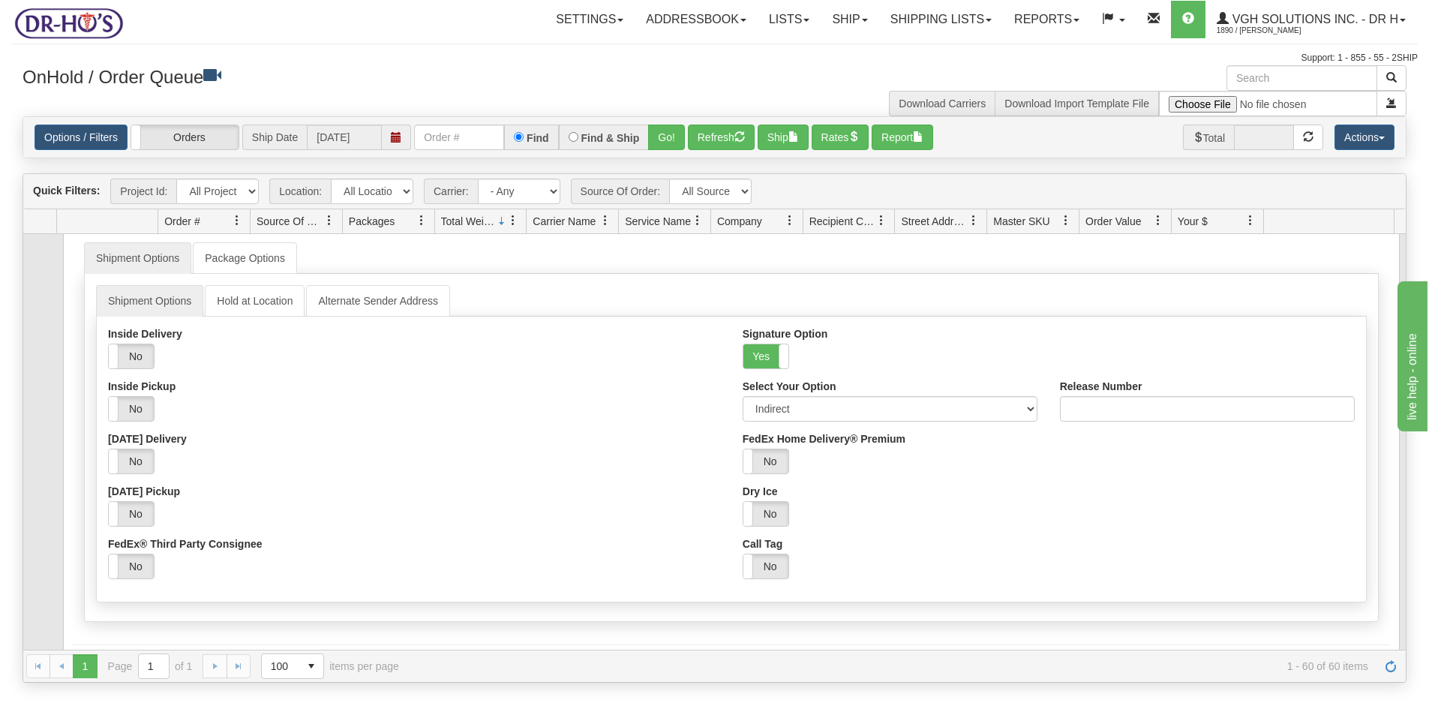
scroll to position [0, 0]
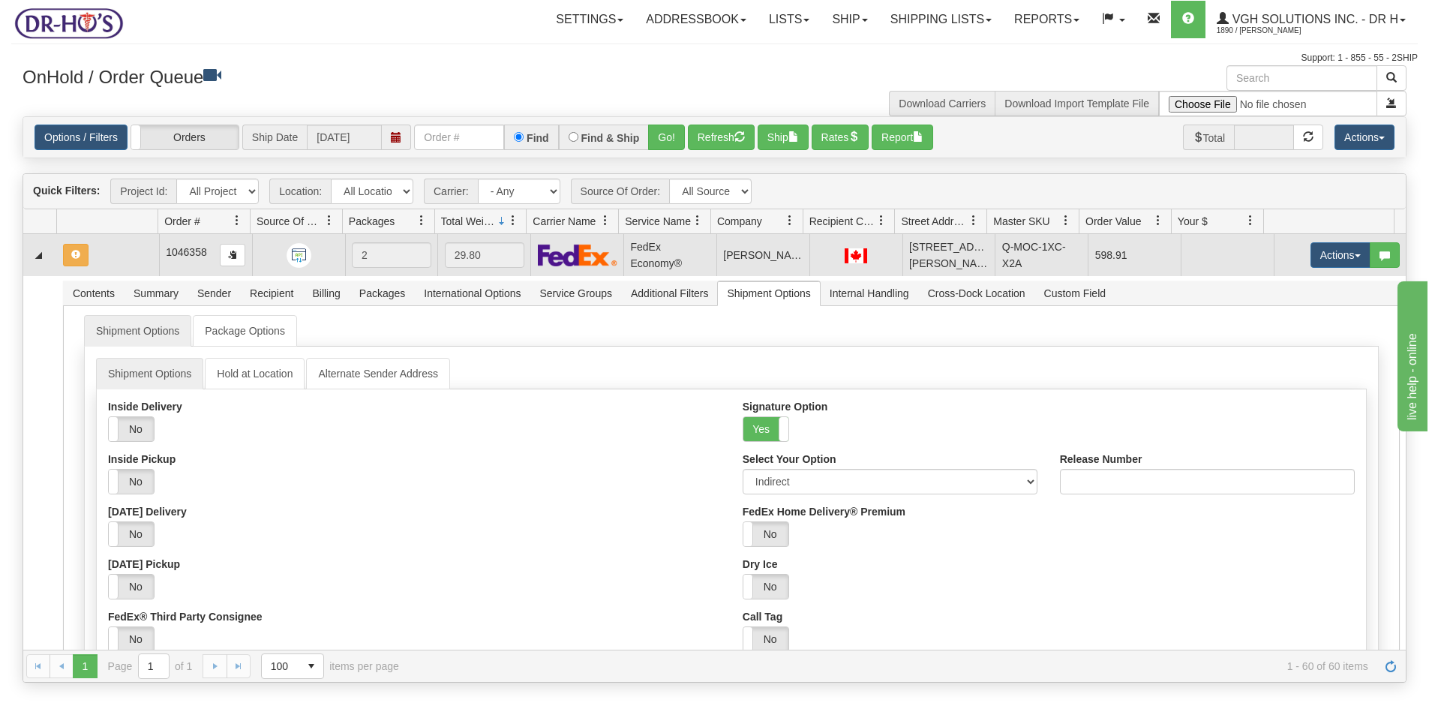
click at [135, 252] on td at bounding box center [108, 255] width 102 height 42
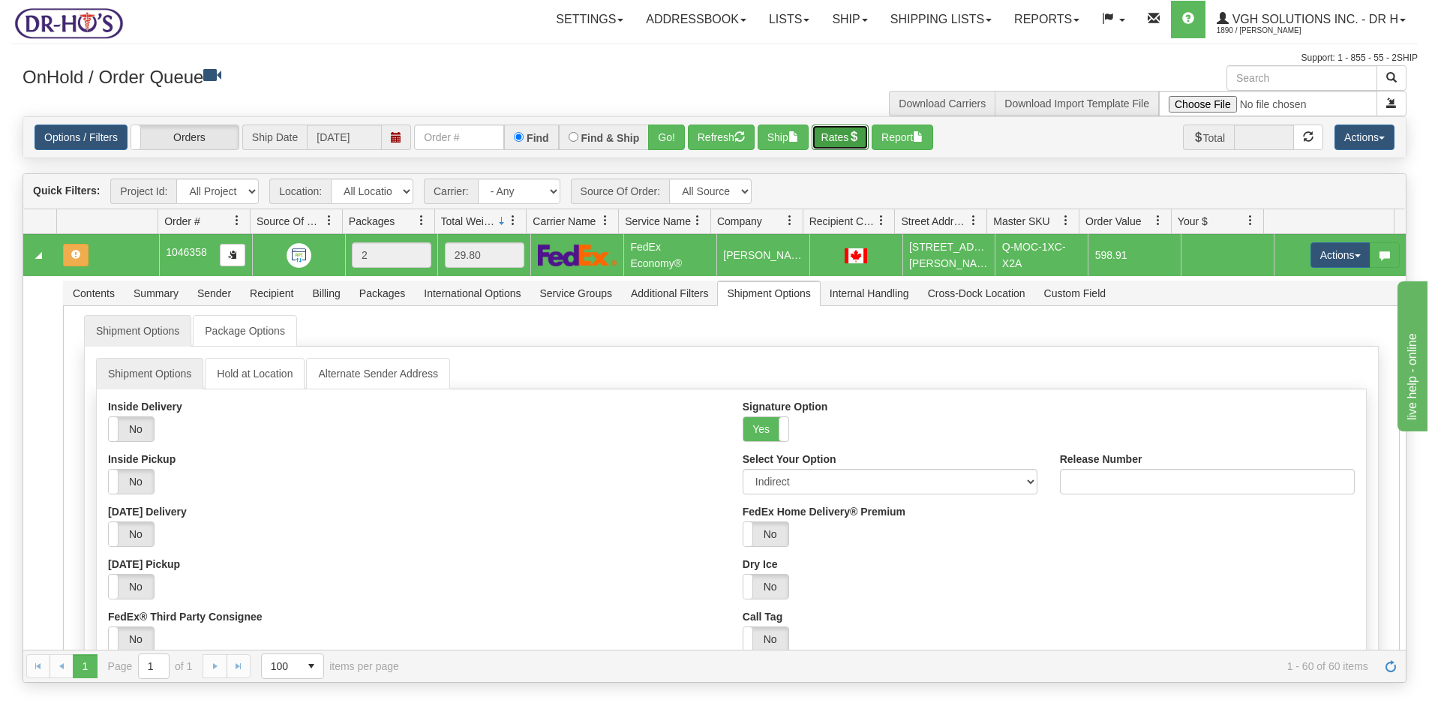
click at [836, 128] on button "Rates" at bounding box center [841, 138] width 58 height 26
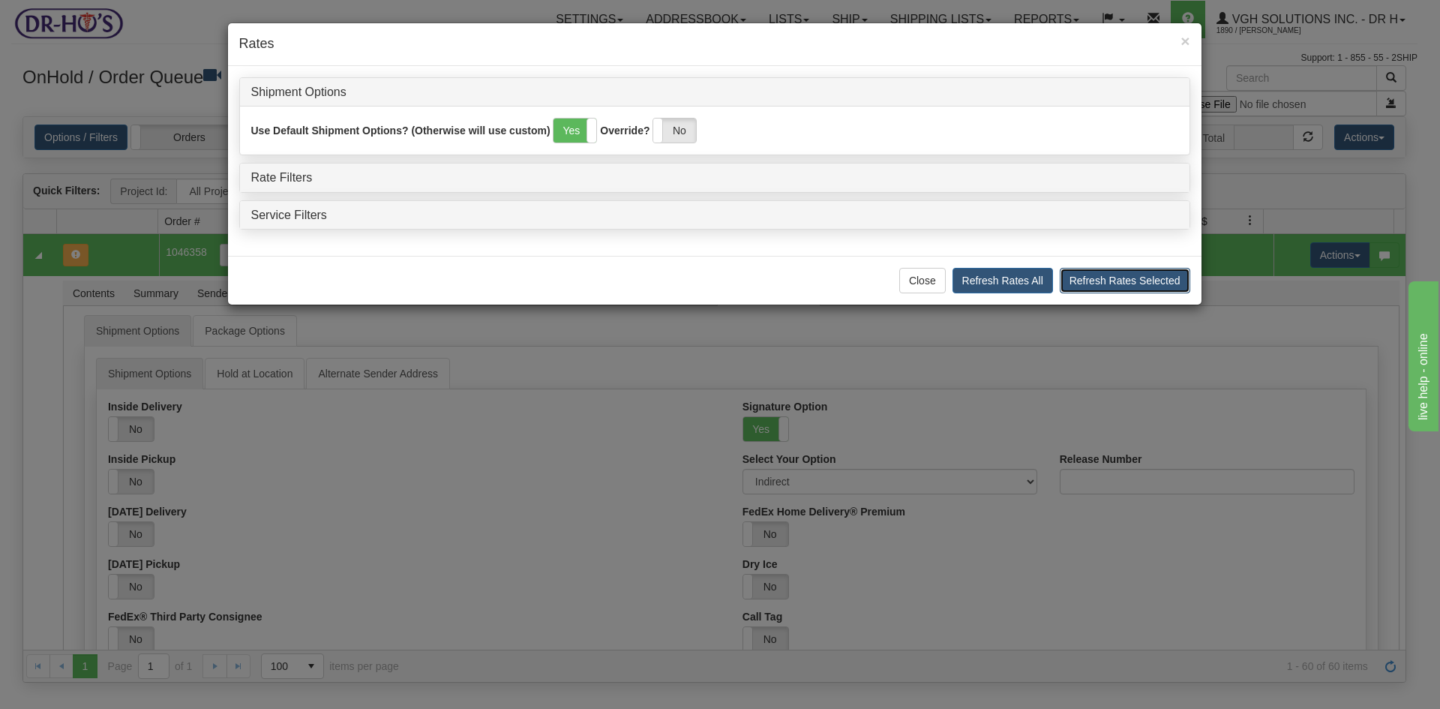
click at [1115, 275] on button "Refresh Rates Selected" at bounding box center [1125, 281] width 131 height 26
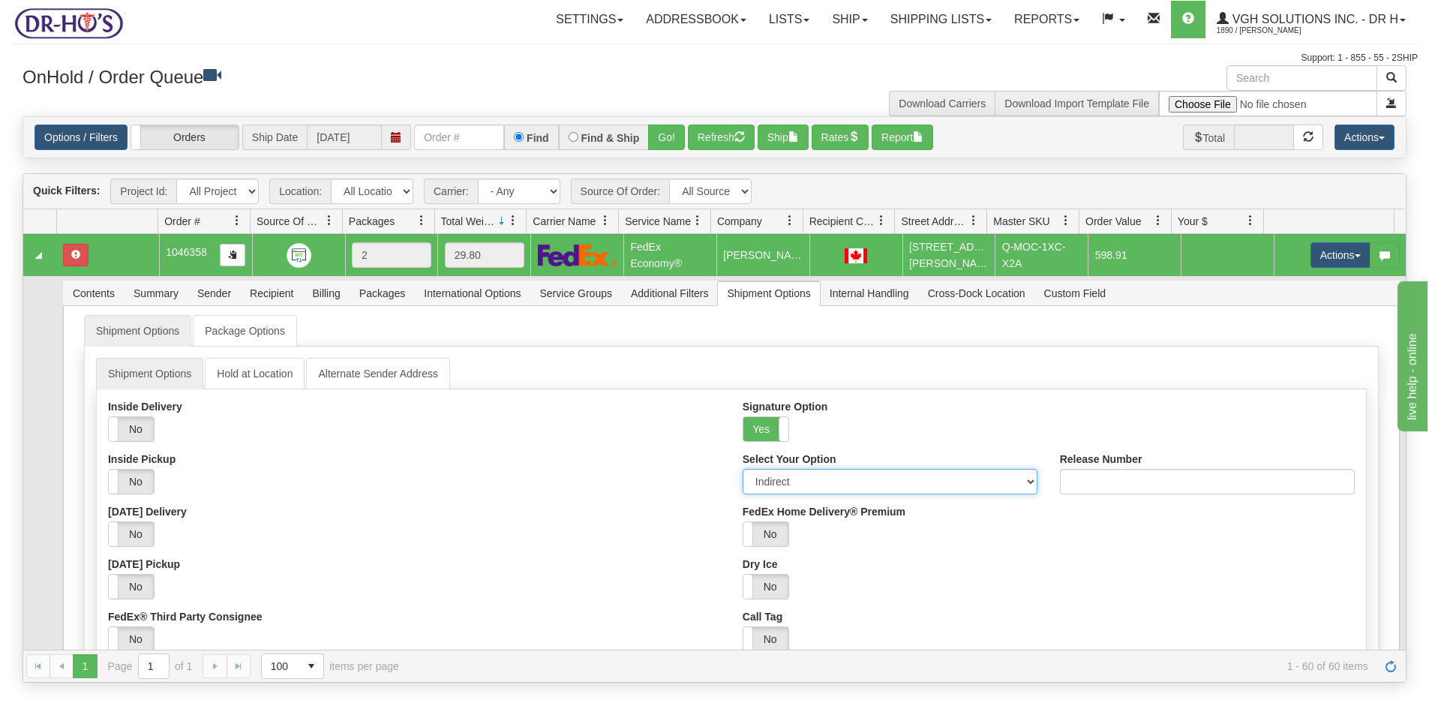
click at [809, 485] on select "Adult Direct Indirect No Signature Required Service Default" at bounding box center [890, 482] width 295 height 26
select select "0"
click at [743, 469] on select "Adult Direct Indirect No Signature Required Service Default" at bounding box center [890, 482] width 295 height 26
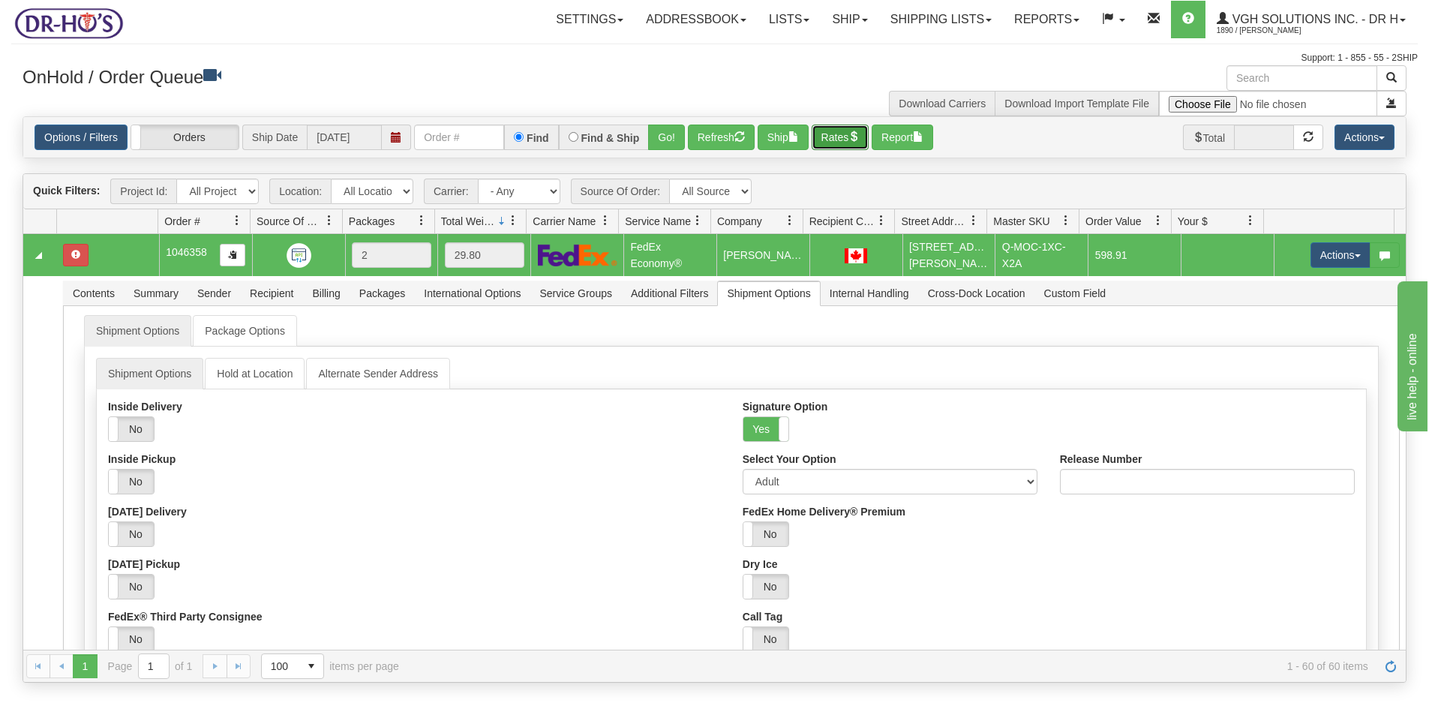
click at [840, 140] on button "Rates" at bounding box center [841, 138] width 58 height 26
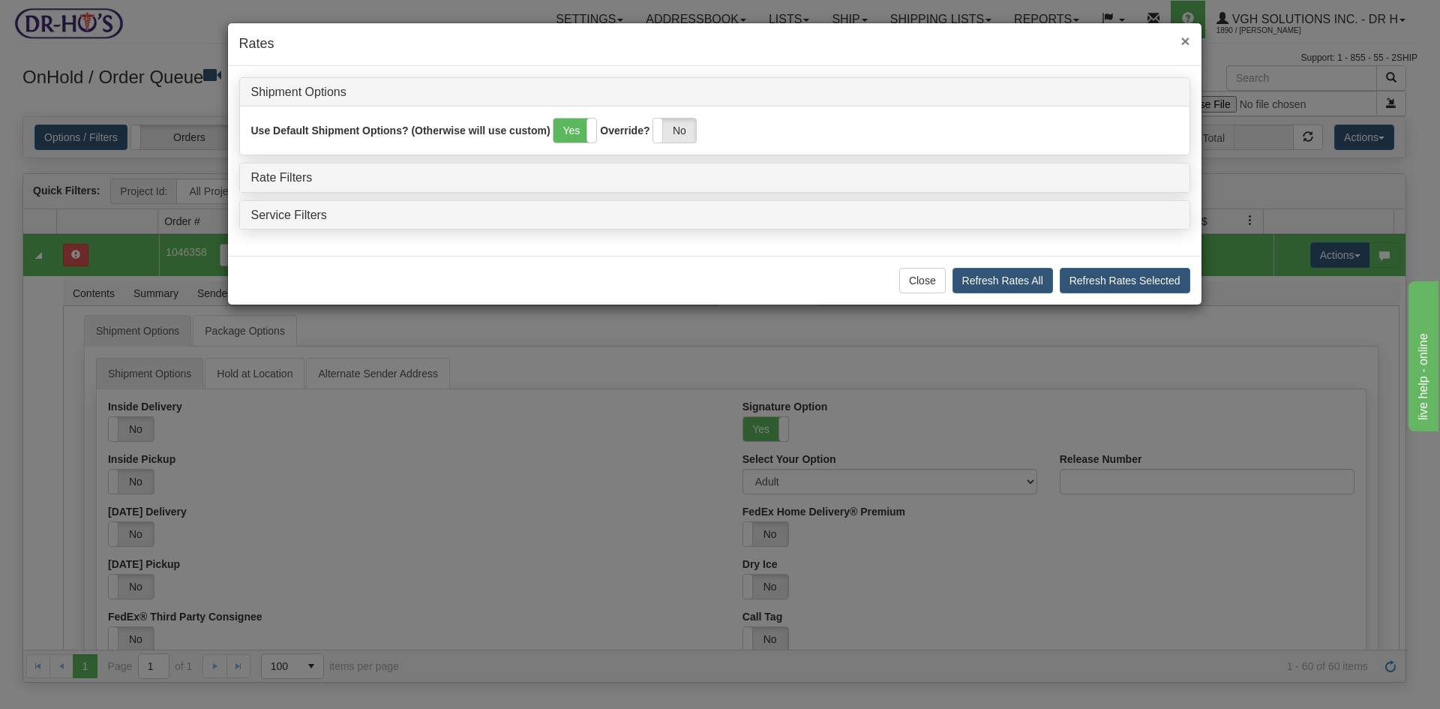
click at [1188, 35] on span "×" at bounding box center [1185, 40] width 9 height 17
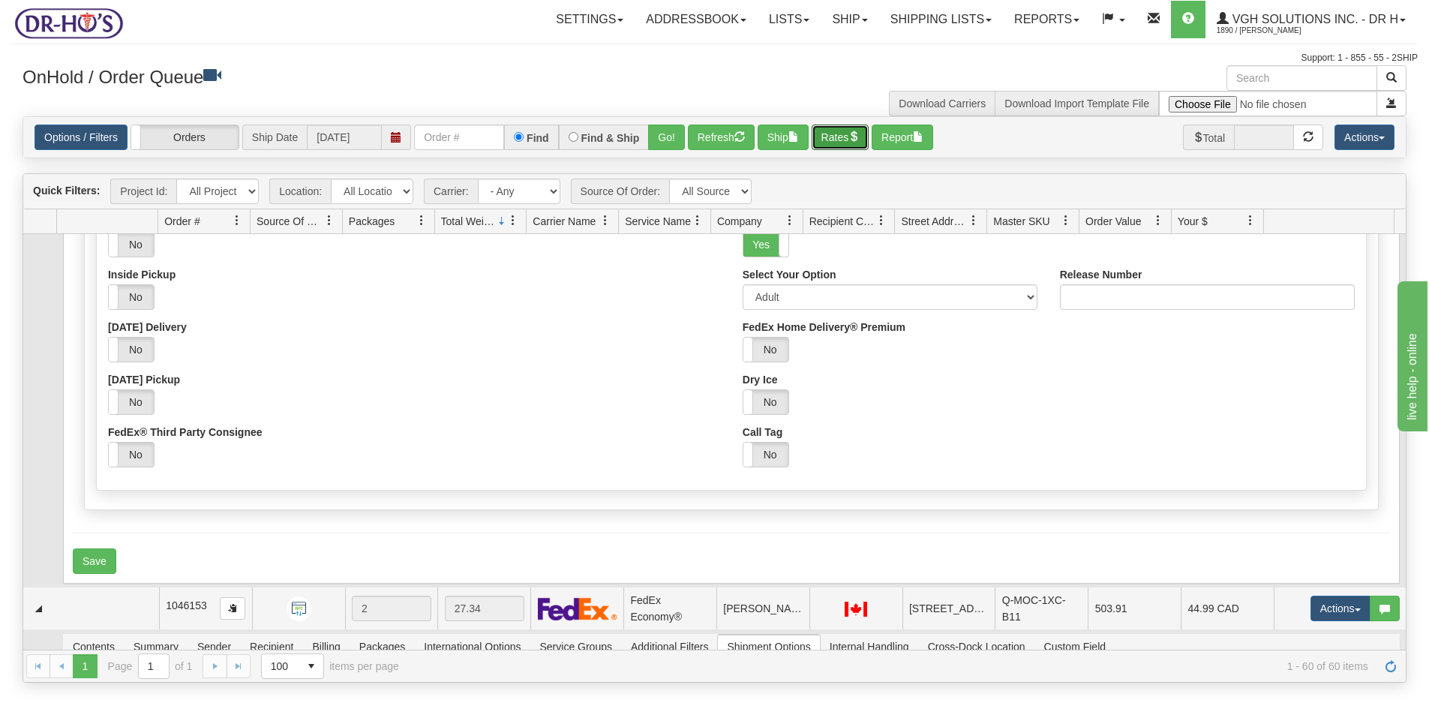
scroll to position [225, 0]
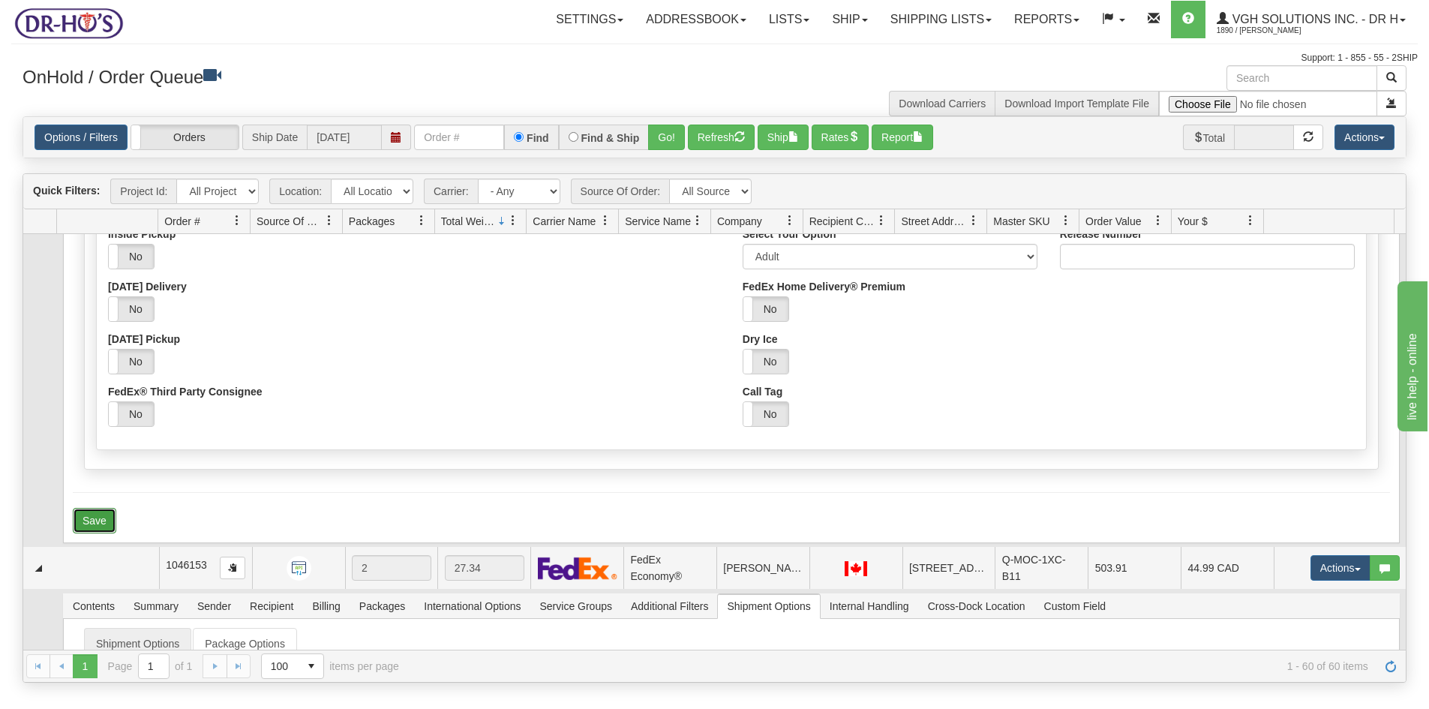
click at [93, 521] on button "Save" at bounding box center [95, 521] width 44 height 26
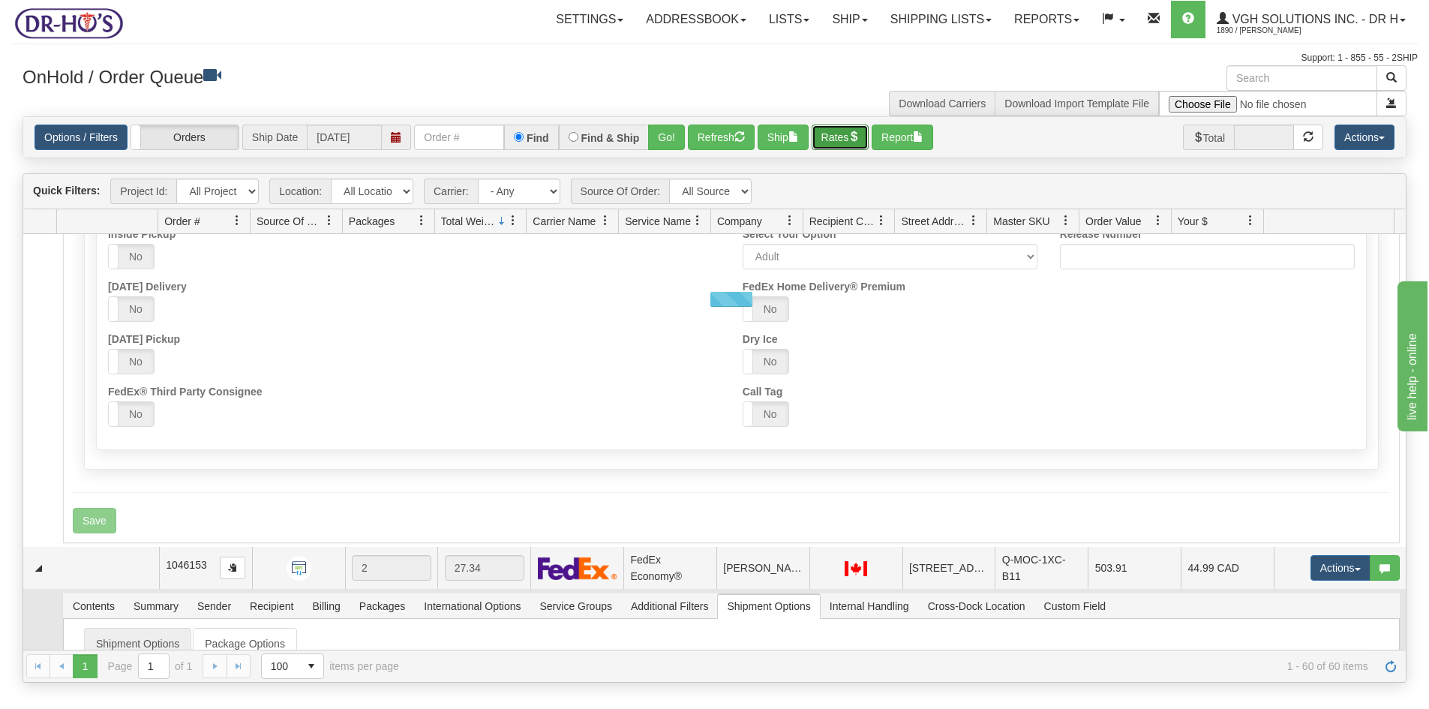
click at [857, 134] on span "button" at bounding box center [853, 136] width 11 height 11
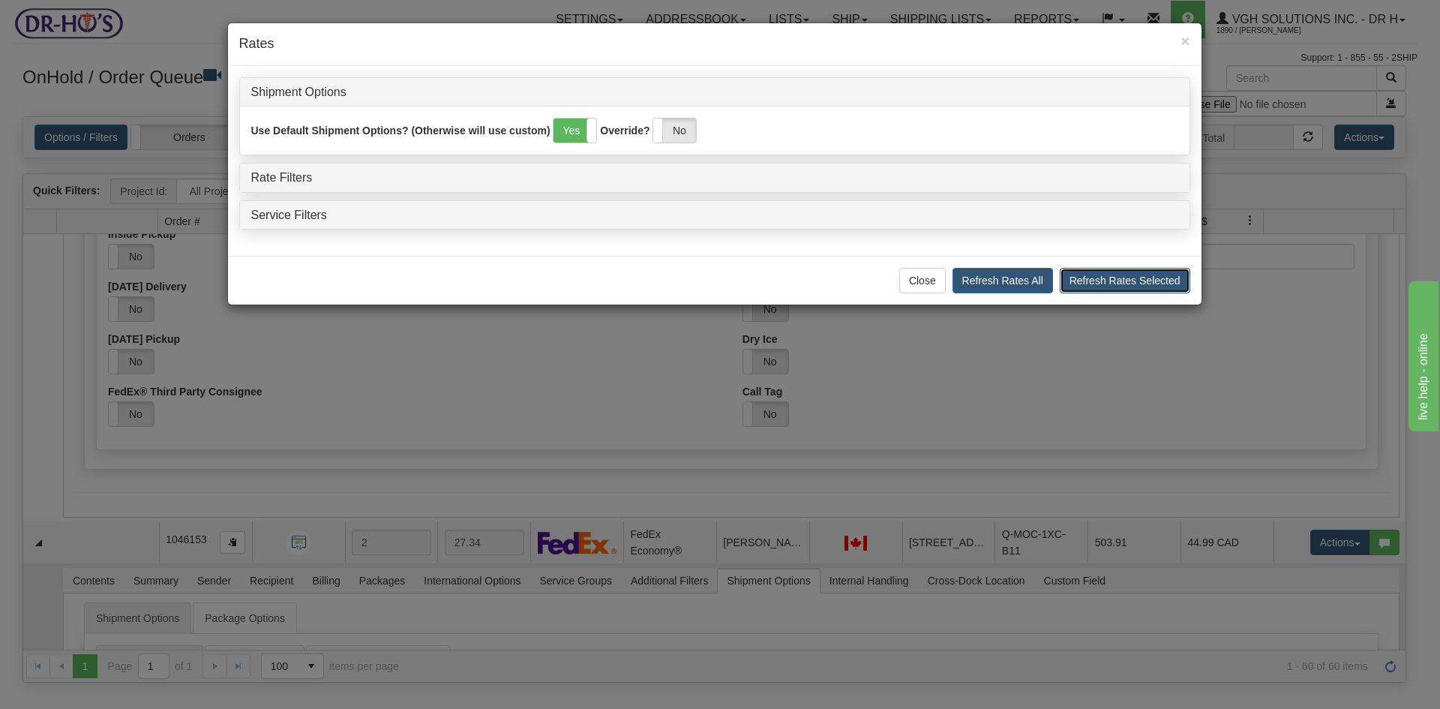
click at [1100, 281] on button "Refresh Rates Selected" at bounding box center [1125, 281] width 131 height 26
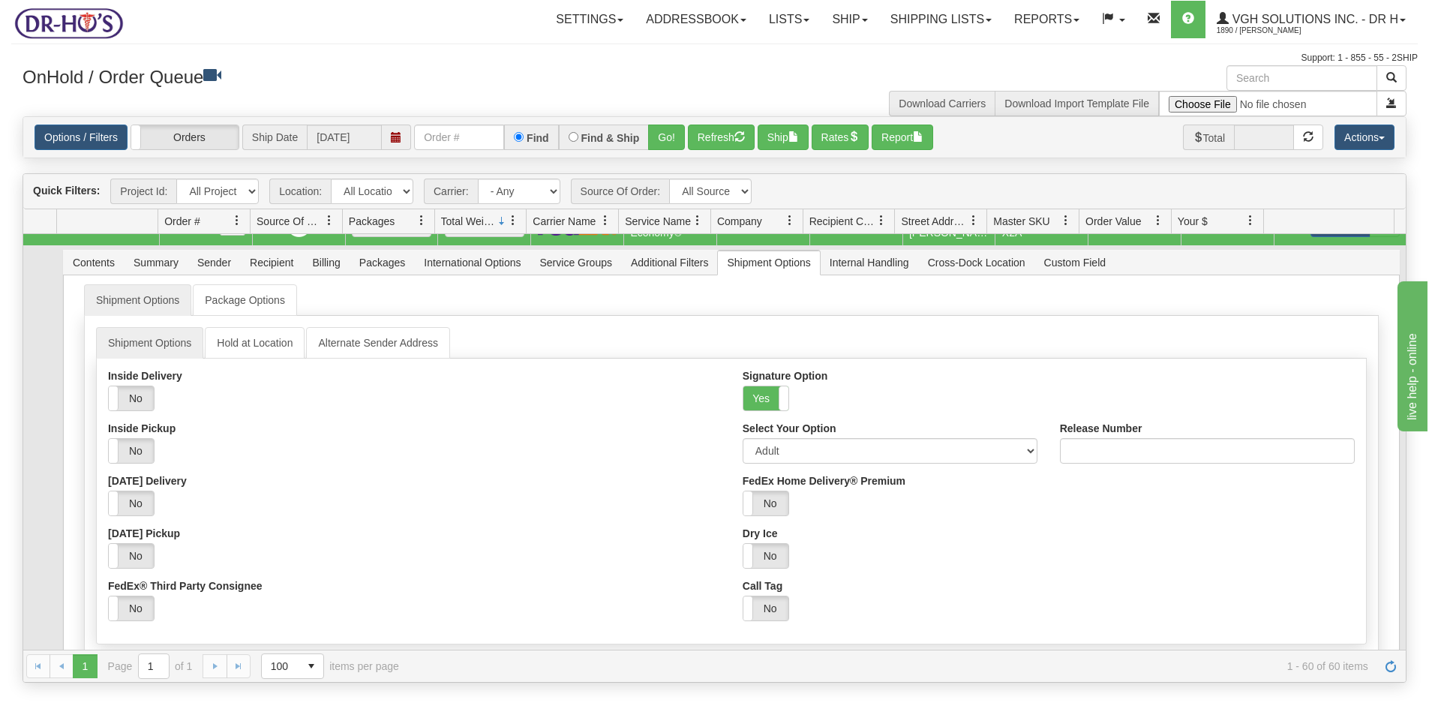
scroll to position [0, 0]
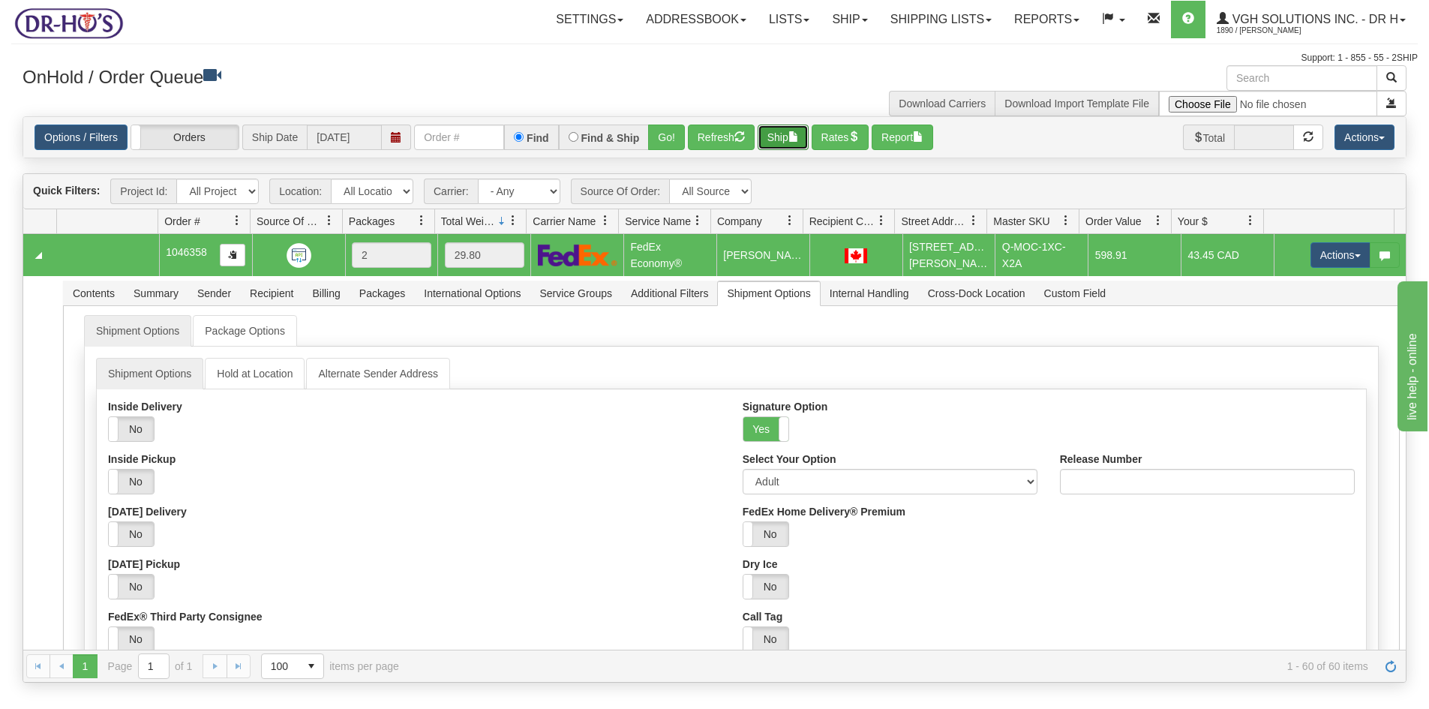
click at [787, 136] on button "Ship" at bounding box center [783, 138] width 51 height 26
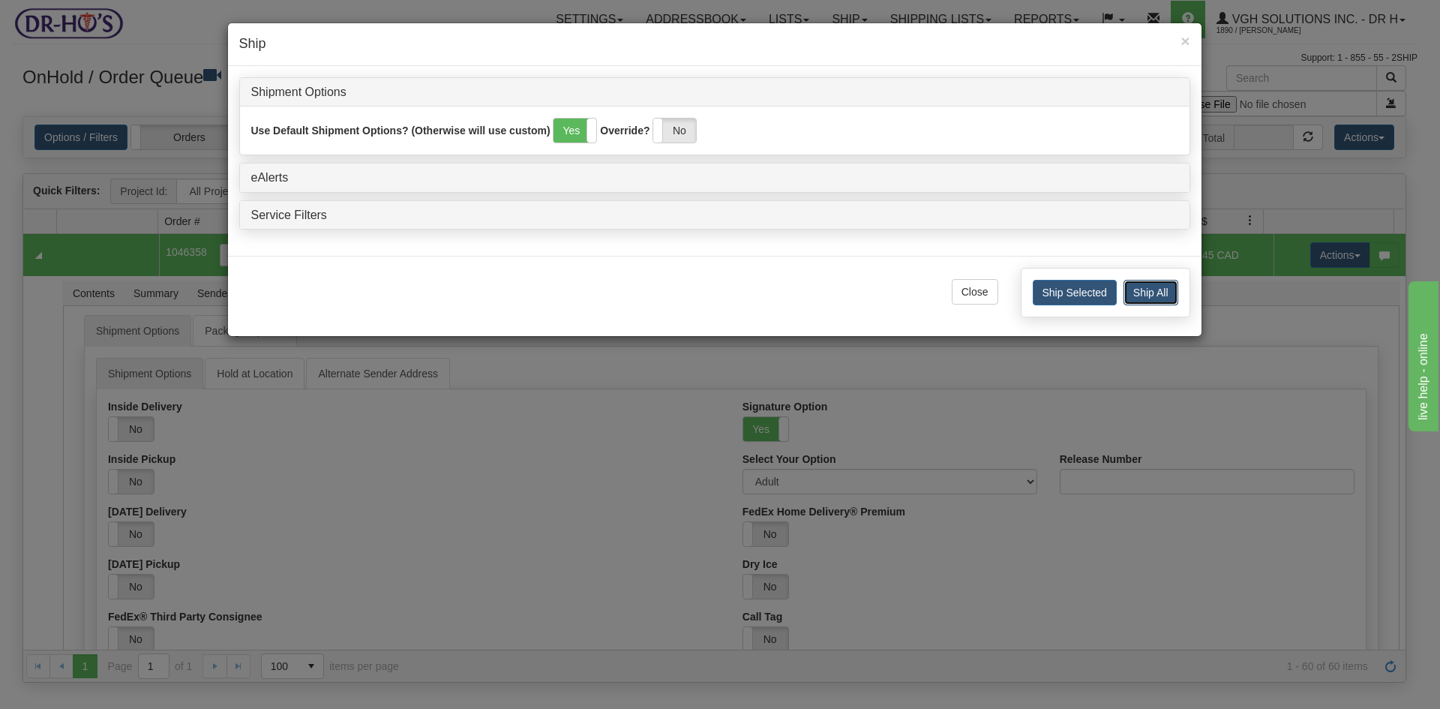
click at [1157, 287] on button "Ship All" at bounding box center [1151, 293] width 55 height 26
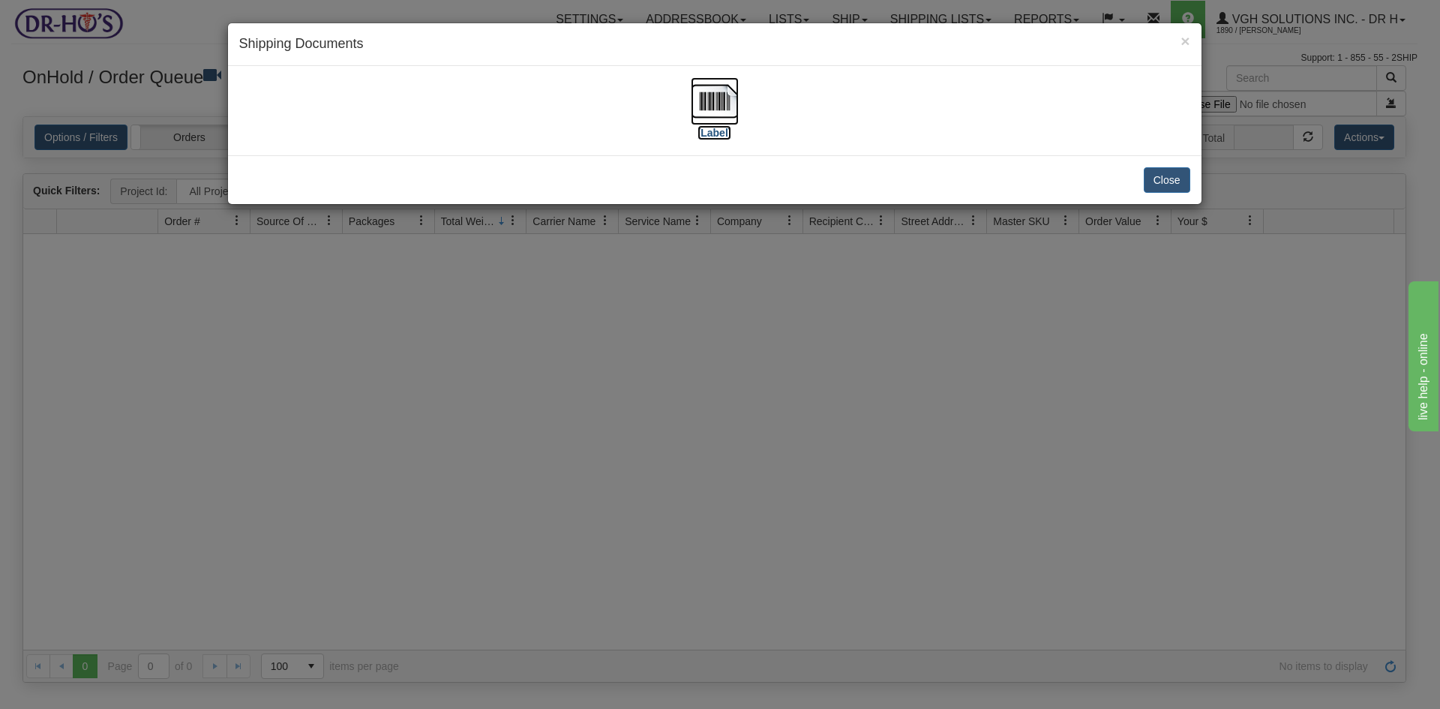
click at [722, 94] on img at bounding box center [715, 101] width 48 height 48
click at [1172, 177] on button "Close" at bounding box center [1167, 180] width 47 height 26
